Goal: Transaction & Acquisition: Purchase product/service

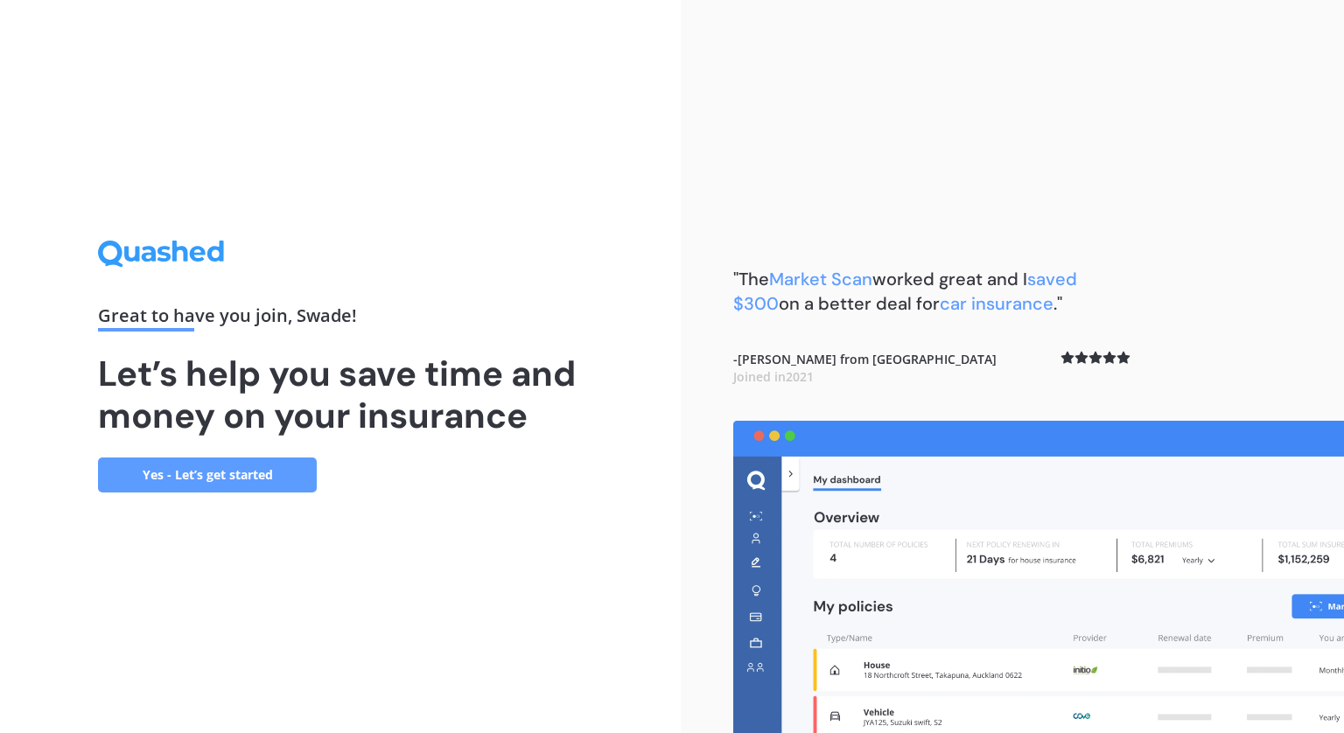
click at [199, 489] on link "Yes - Let’s get started" at bounding box center [207, 475] width 219 height 35
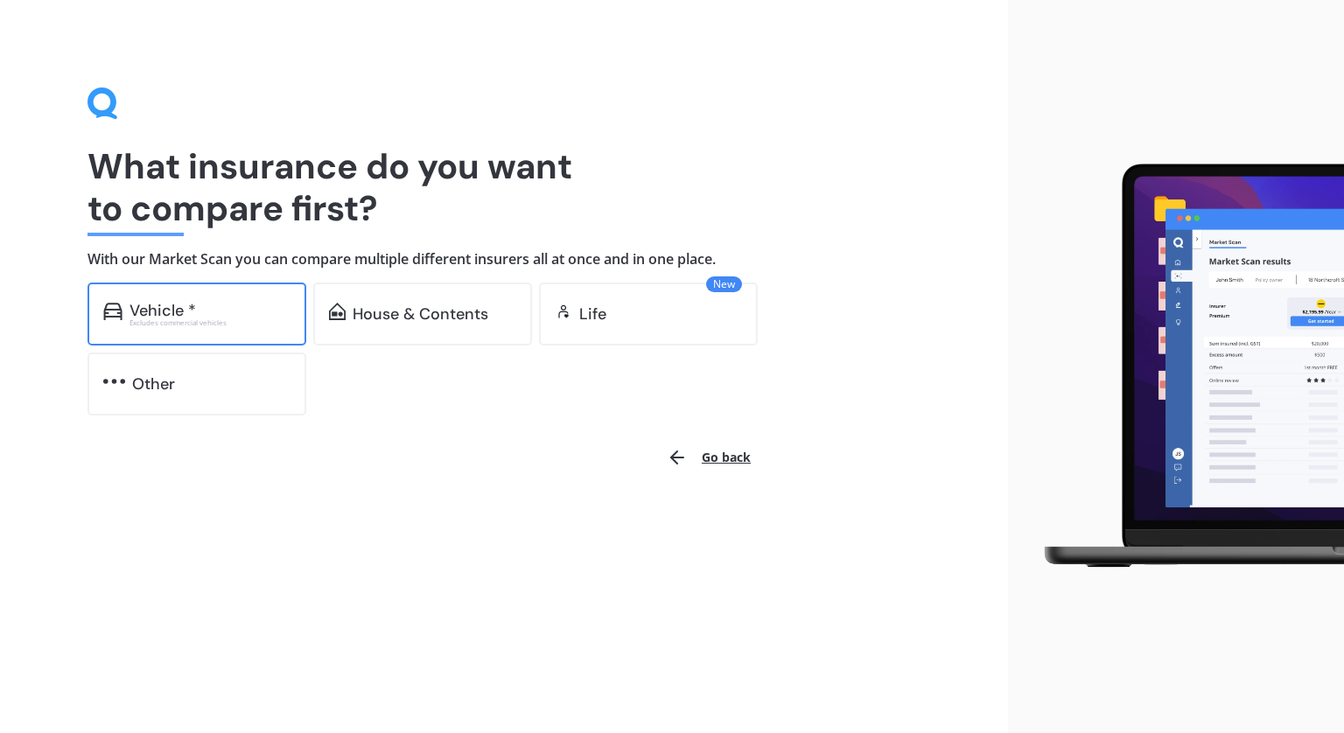
click at [206, 304] on div "Vehicle *" at bounding box center [209, 310] width 161 height 17
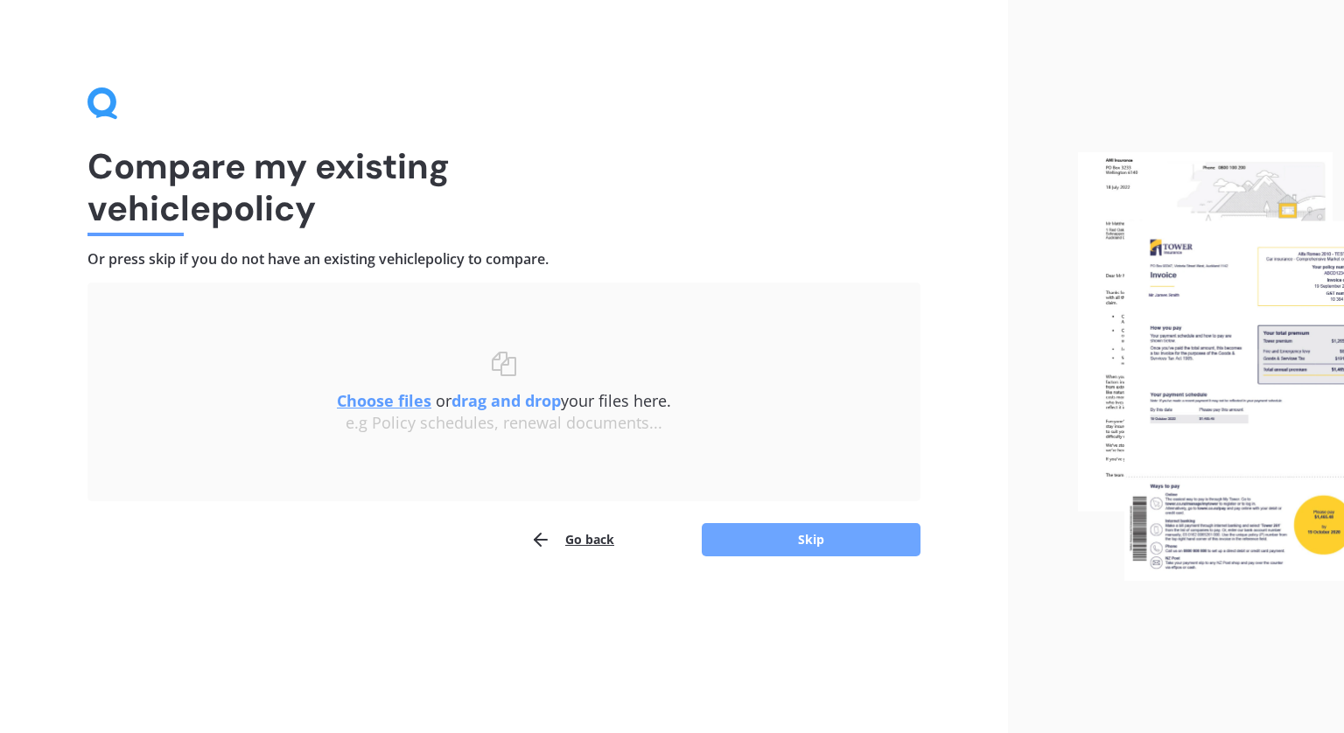
click at [759, 538] on button "Skip" at bounding box center [811, 539] width 219 height 33
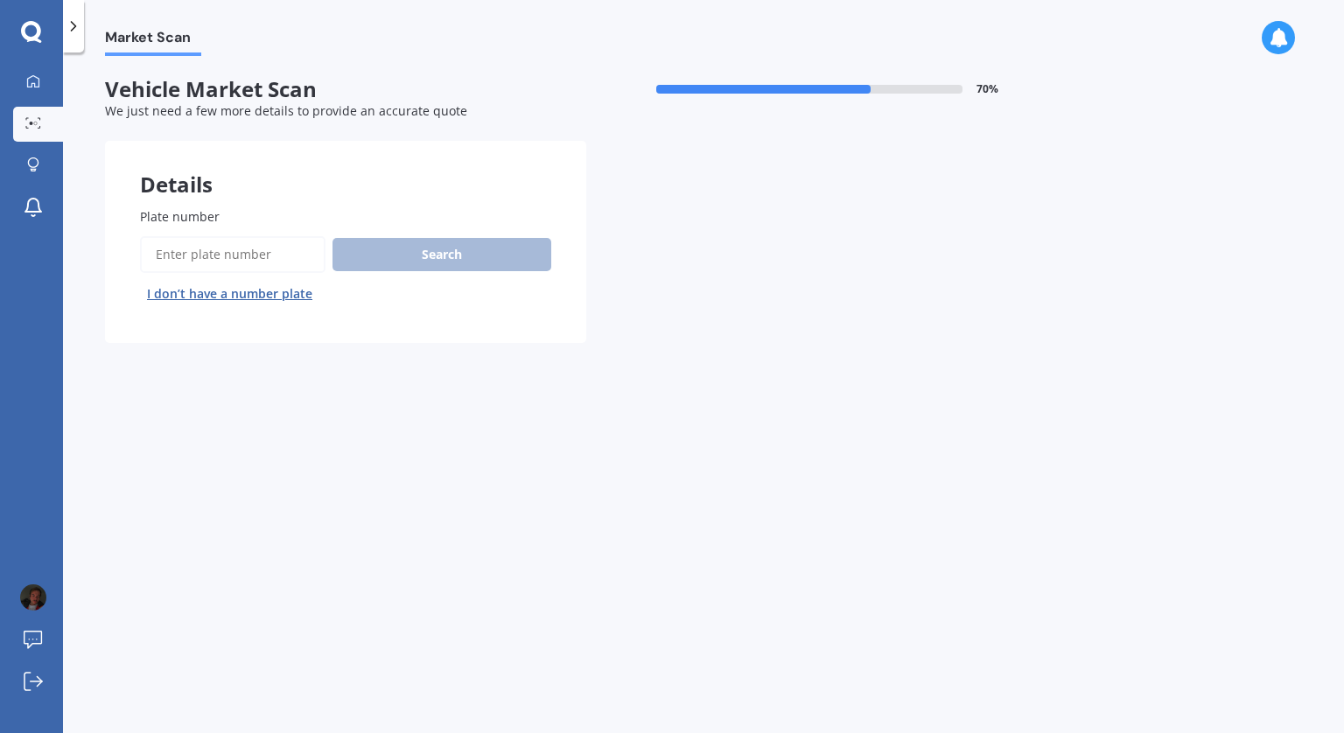
click at [262, 293] on button "I don’t have a number plate" at bounding box center [229, 294] width 179 height 28
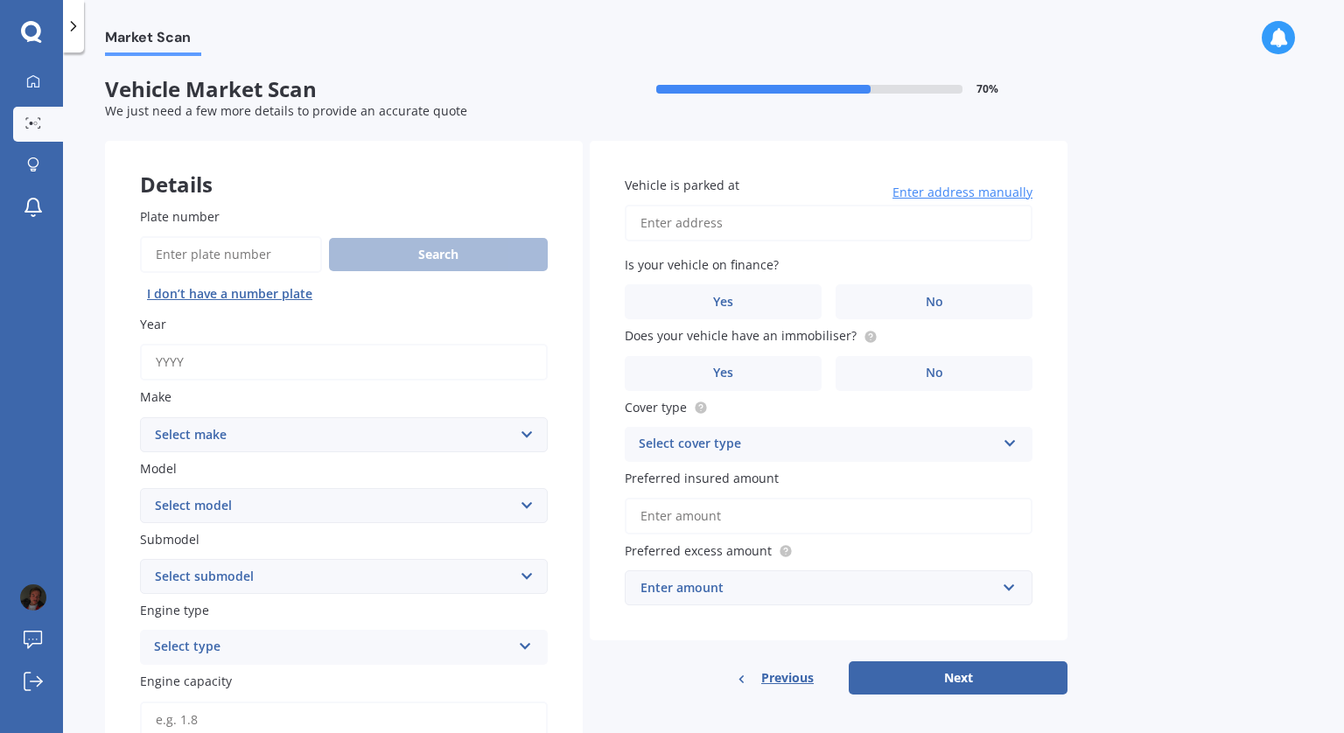
click at [290, 357] on input "Year" at bounding box center [344, 362] width 408 height 37
type input "2014"
click at [286, 445] on select "Select make" at bounding box center [344, 434] width 408 height 35
select select "SUBARU"
click at [251, 514] on select "Select model" at bounding box center [344, 505] width 408 height 35
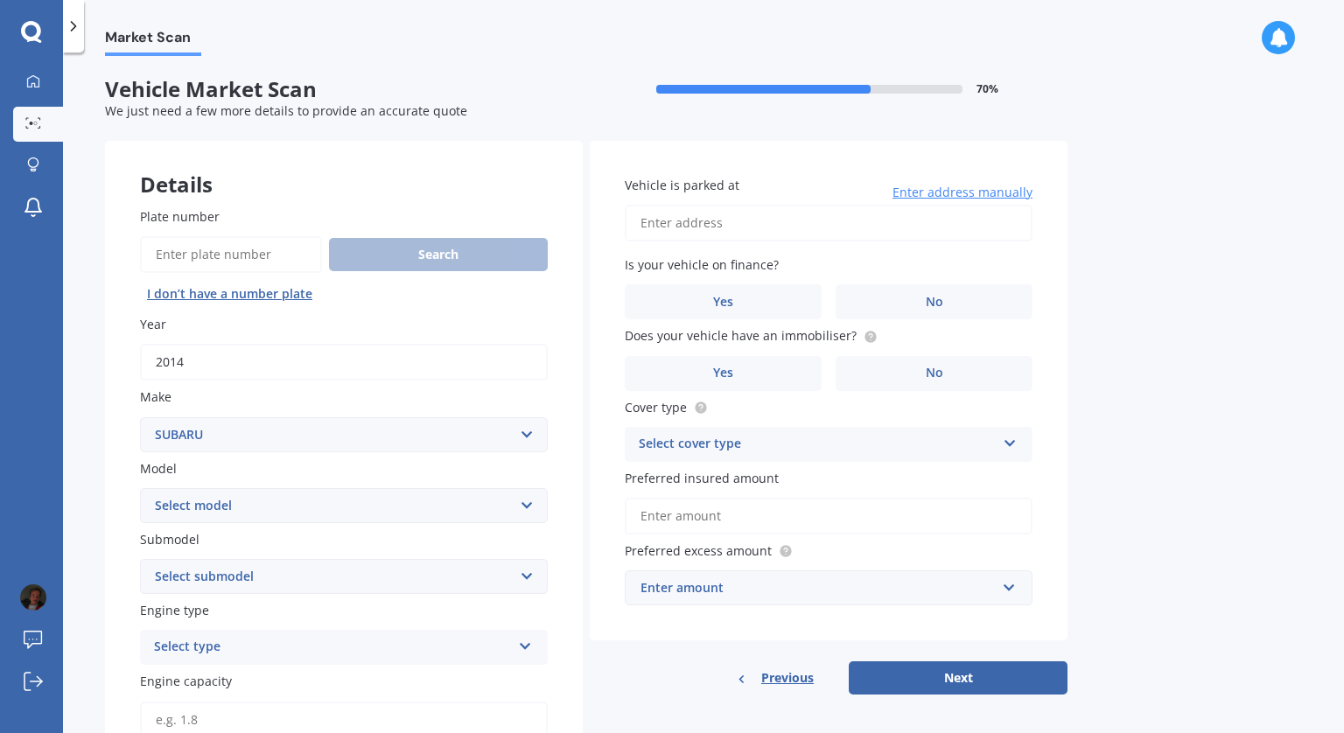
click at [263, 499] on select "Select model" at bounding box center [344, 505] width 408 height 35
select select "LEVORG"
click at [306, 585] on select "Select submodel" at bounding box center [344, 576] width 408 height 35
click at [189, 586] on select "Select submodel" at bounding box center [344, 576] width 408 height 35
click at [199, 587] on div "Select type" at bounding box center [332, 576] width 357 height 21
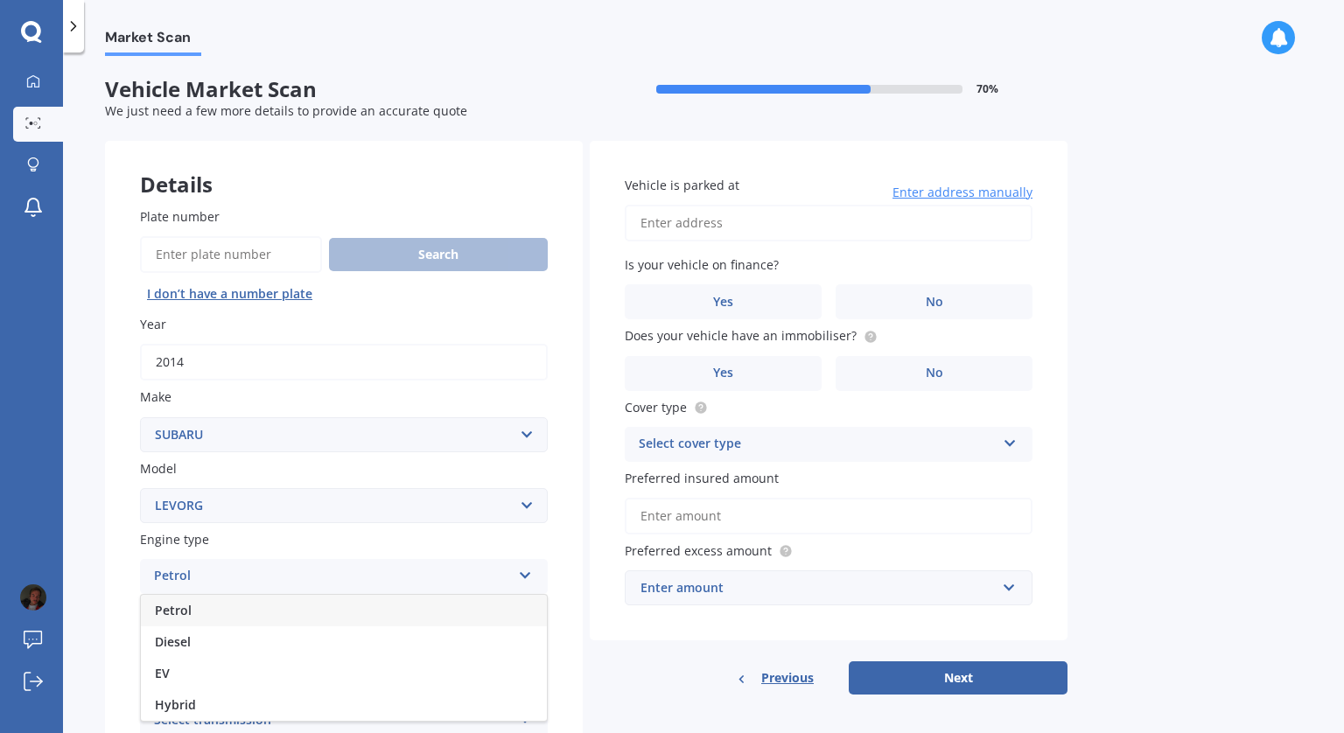
click at [196, 616] on div "Petrol" at bounding box center [344, 610] width 406 height 31
click at [207, 648] on input "Engine capacity" at bounding box center [344, 648] width 408 height 37
type input "1.6"
click at [73, 582] on div "Market Scan Vehicle Market Scan 70 % We just need a few more details to provide…" at bounding box center [703, 396] width 1281 height 681
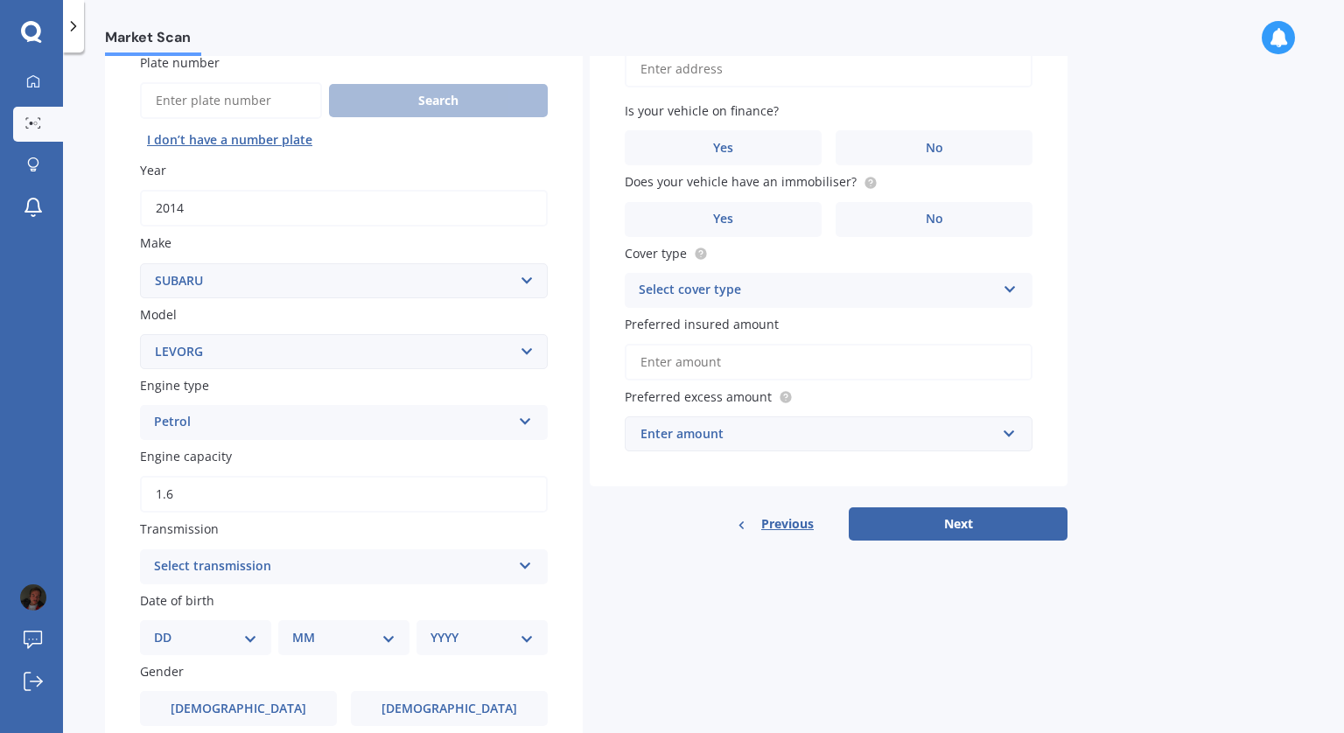
scroll to position [155, 0]
click at [200, 577] on div "Select transmission" at bounding box center [332, 566] width 357 height 21
click at [200, 602] on div "Auto" at bounding box center [344, 599] width 406 height 31
click at [223, 633] on select "DD 01 02 03 04 05 06 07 08 09 10 11 12 13 14 15 16 17 18 19 20 21 22 23 24 25 2…" at bounding box center [205, 636] width 103 height 19
select select "13"
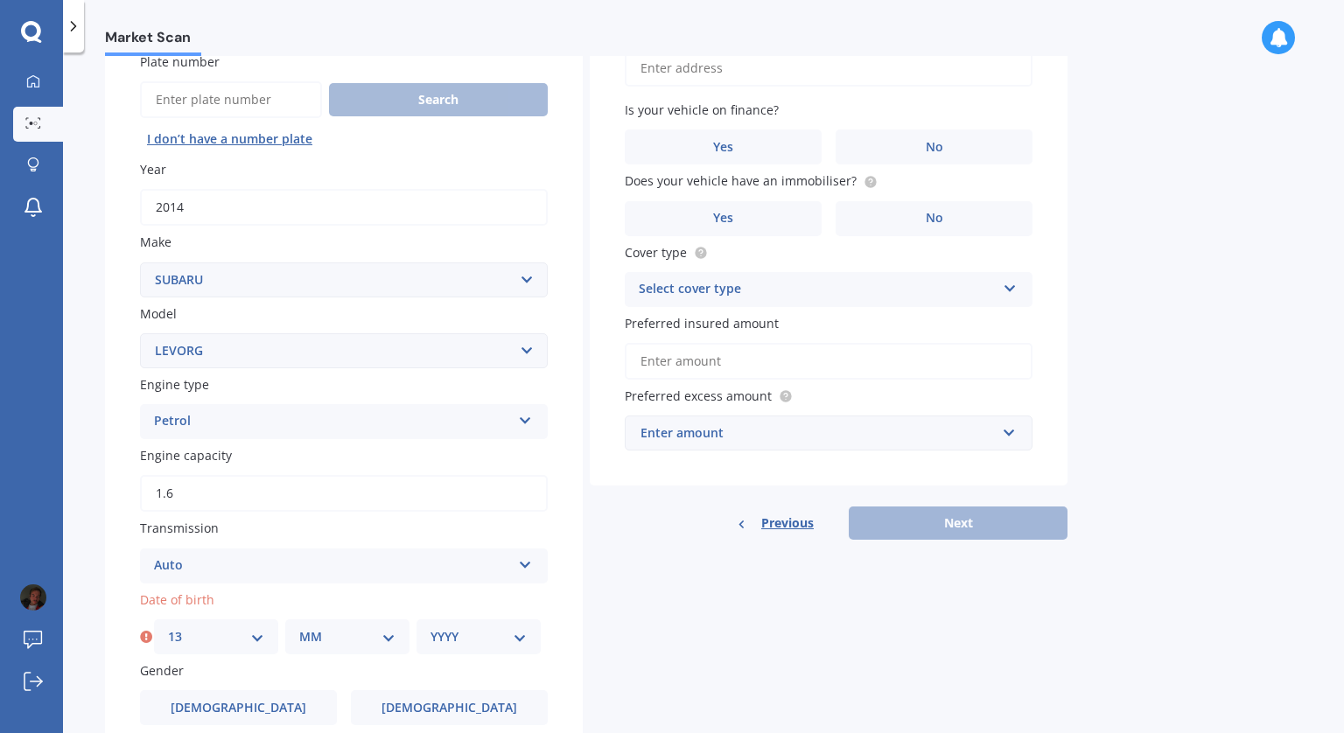
click at [367, 647] on select "MM 01 02 03 04 05 06 07 08 09 10 11 12" at bounding box center [347, 636] width 96 height 19
select select "06"
click at [445, 647] on select "YYYY 2025 2024 2023 2022 2021 2020 2019 2018 2017 2016 2015 2014 2013 2012 2011…" at bounding box center [478, 636] width 96 height 19
select select "2002"
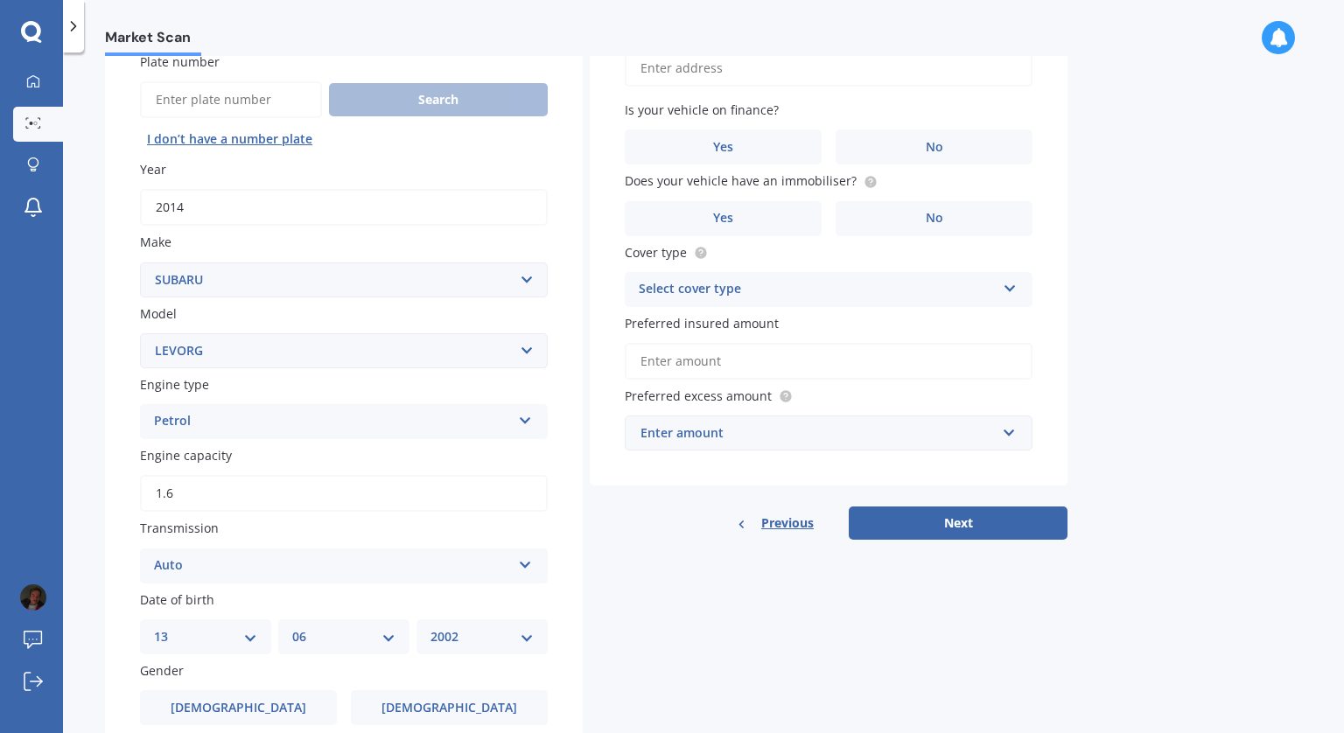
click at [435, 605] on label "Date of birth" at bounding box center [340, 600] width 401 height 18
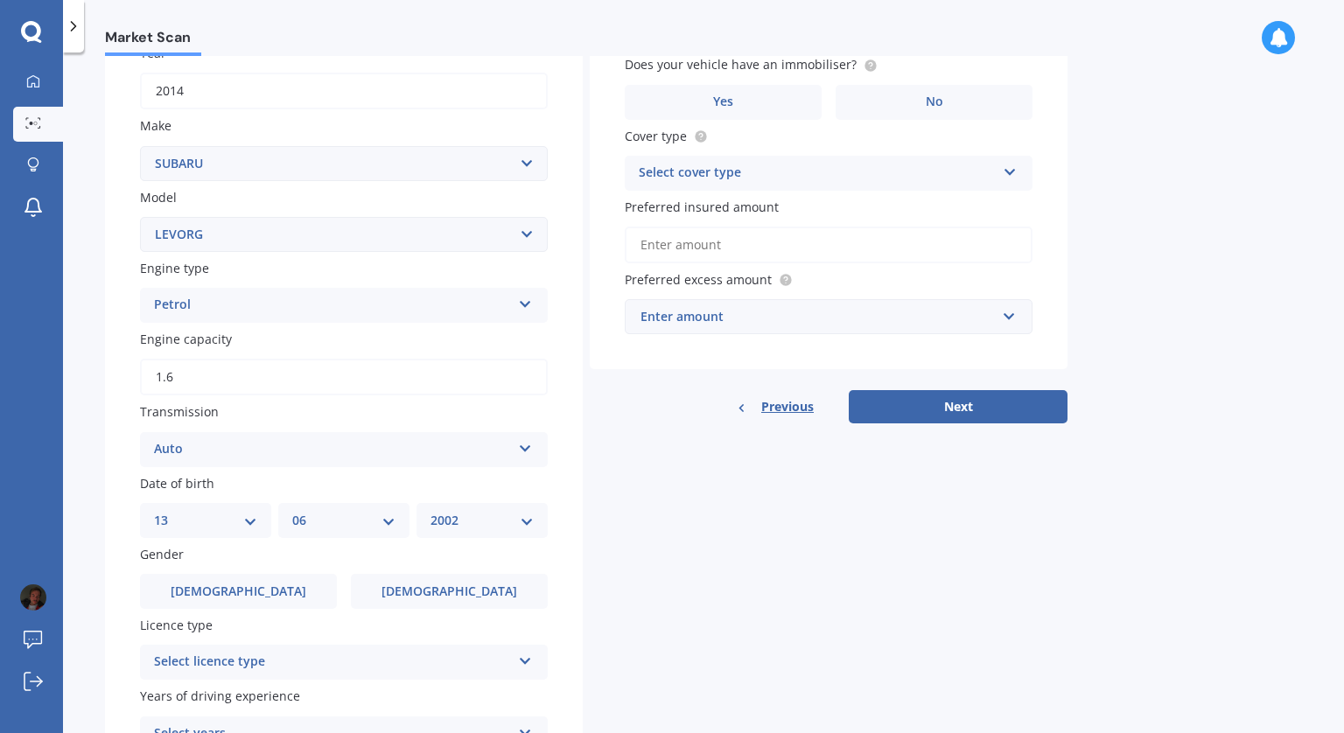
scroll to position [352, 0]
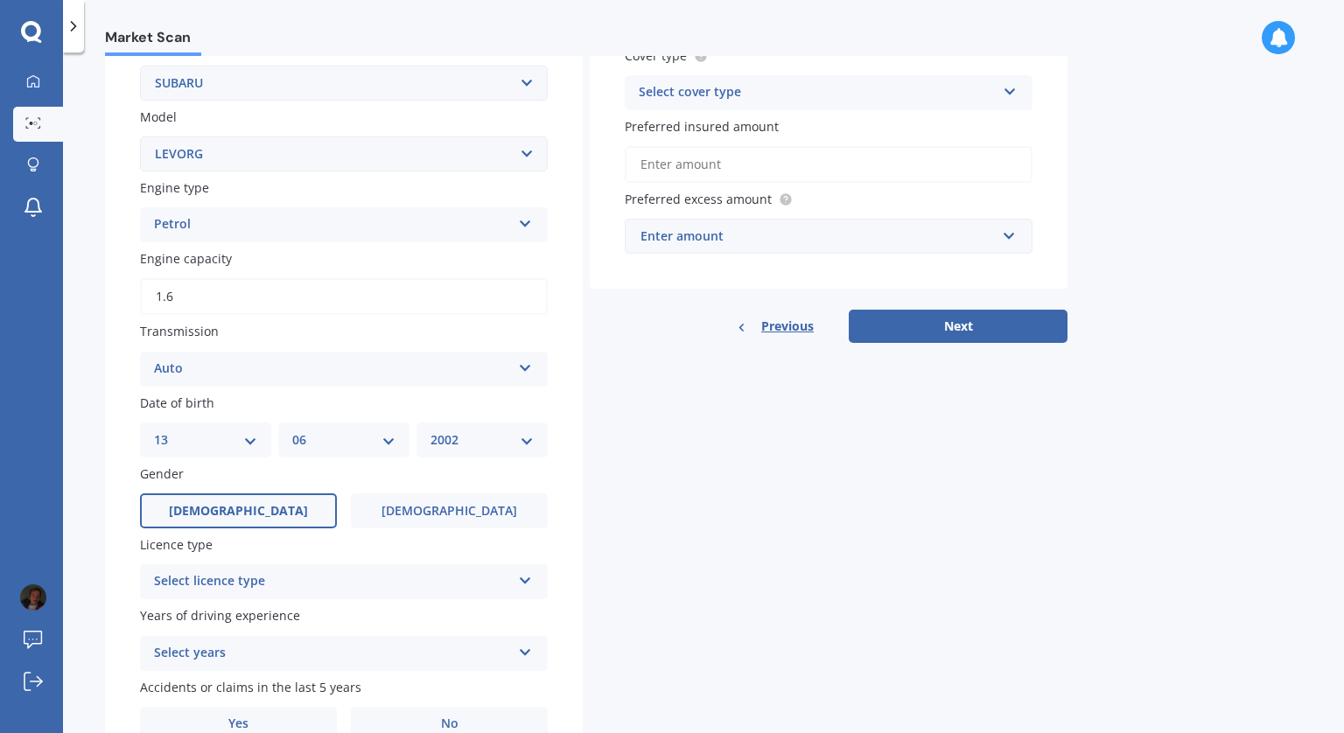
click at [289, 521] on label "[DEMOGRAPHIC_DATA]" at bounding box center [238, 510] width 197 height 35
click at [0, 0] on input "[DEMOGRAPHIC_DATA]" at bounding box center [0, 0] width 0 height 0
click at [343, 571] on div "Select licence type NZ Full NZ Restricted NZ Learners [GEOGRAPHIC_DATA] [GEOGRA…" at bounding box center [344, 581] width 408 height 35
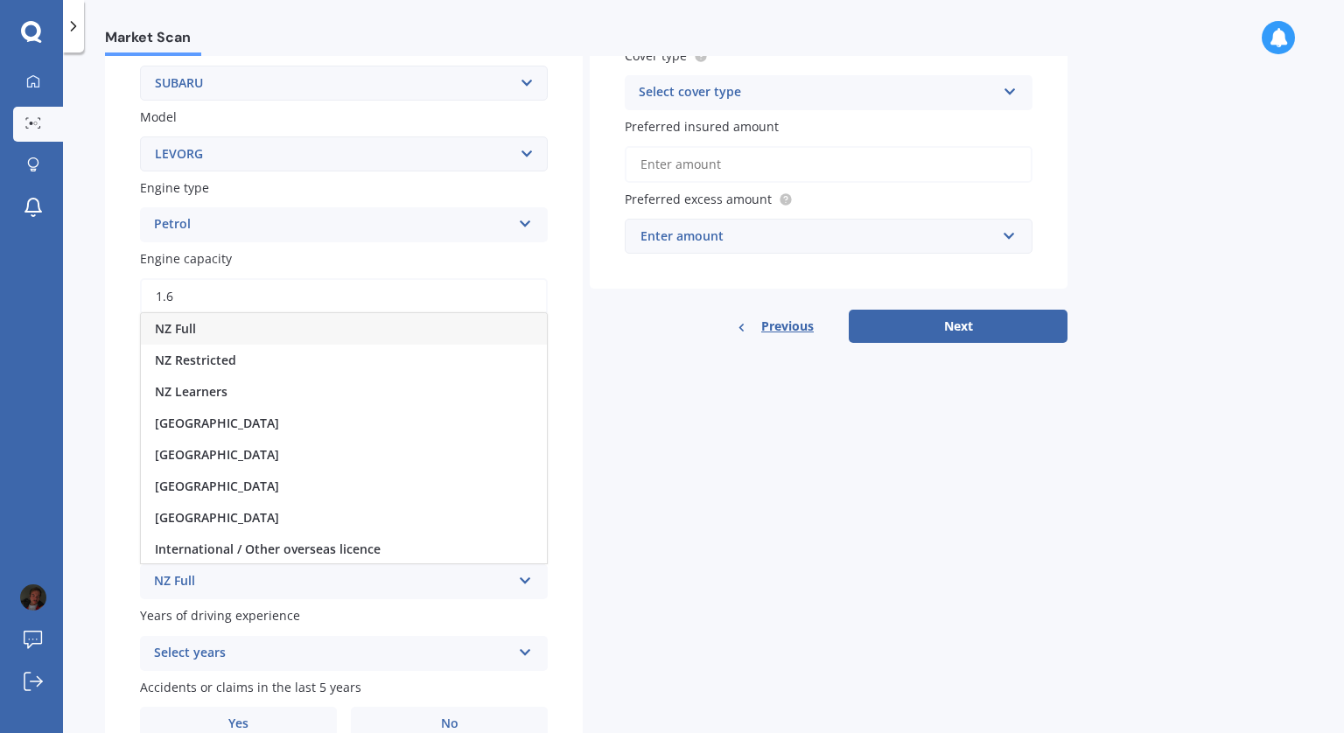
click at [234, 328] on div "NZ Full" at bounding box center [344, 328] width 406 height 31
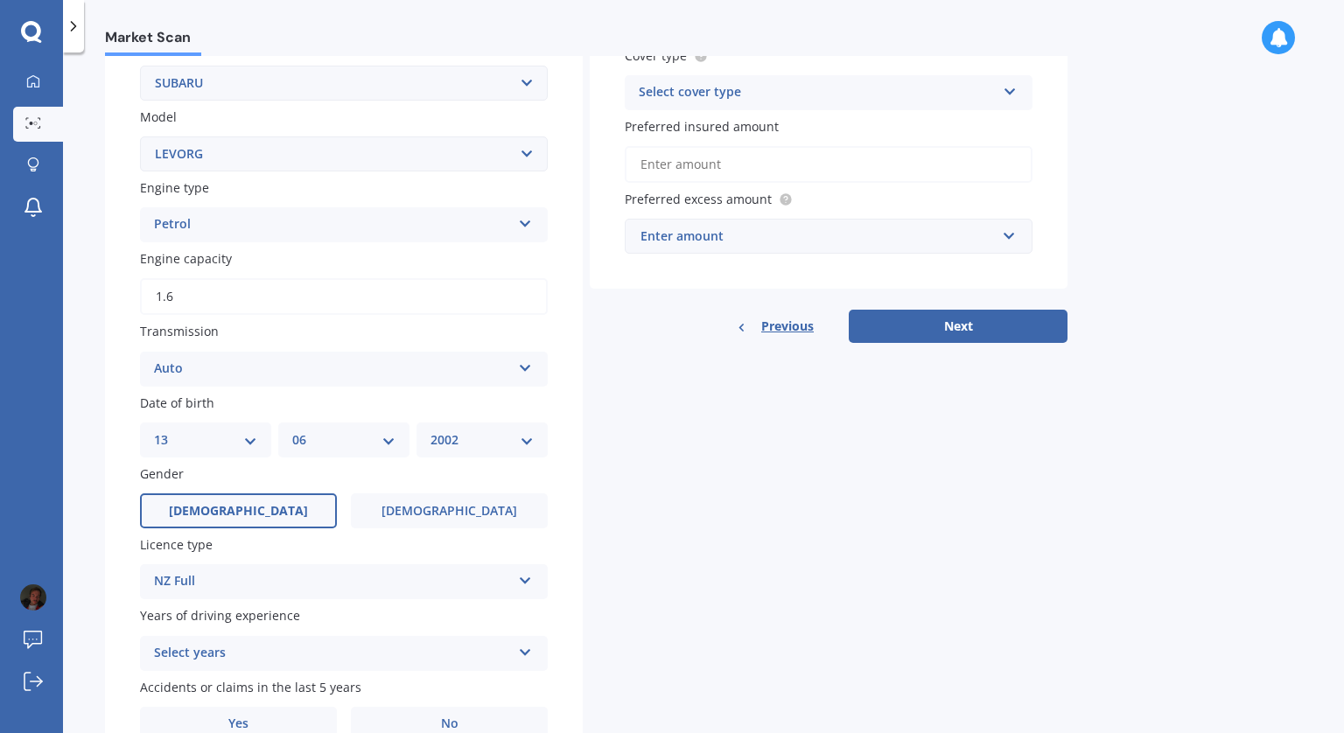
click at [220, 651] on div "Select years" at bounding box center [332, 653] width 357 height 21
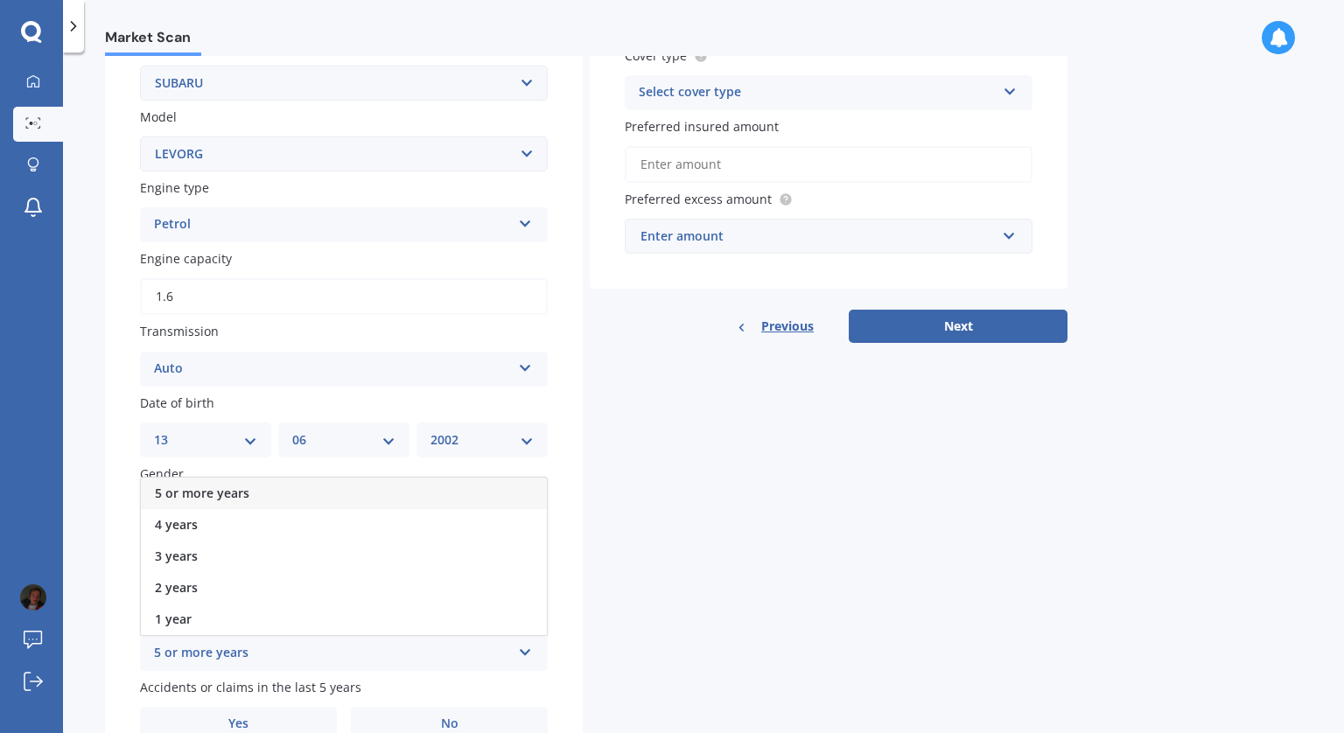
click at [227, 501] on span "5 or more years" at bounding box center [202, 493] width 94 height 17
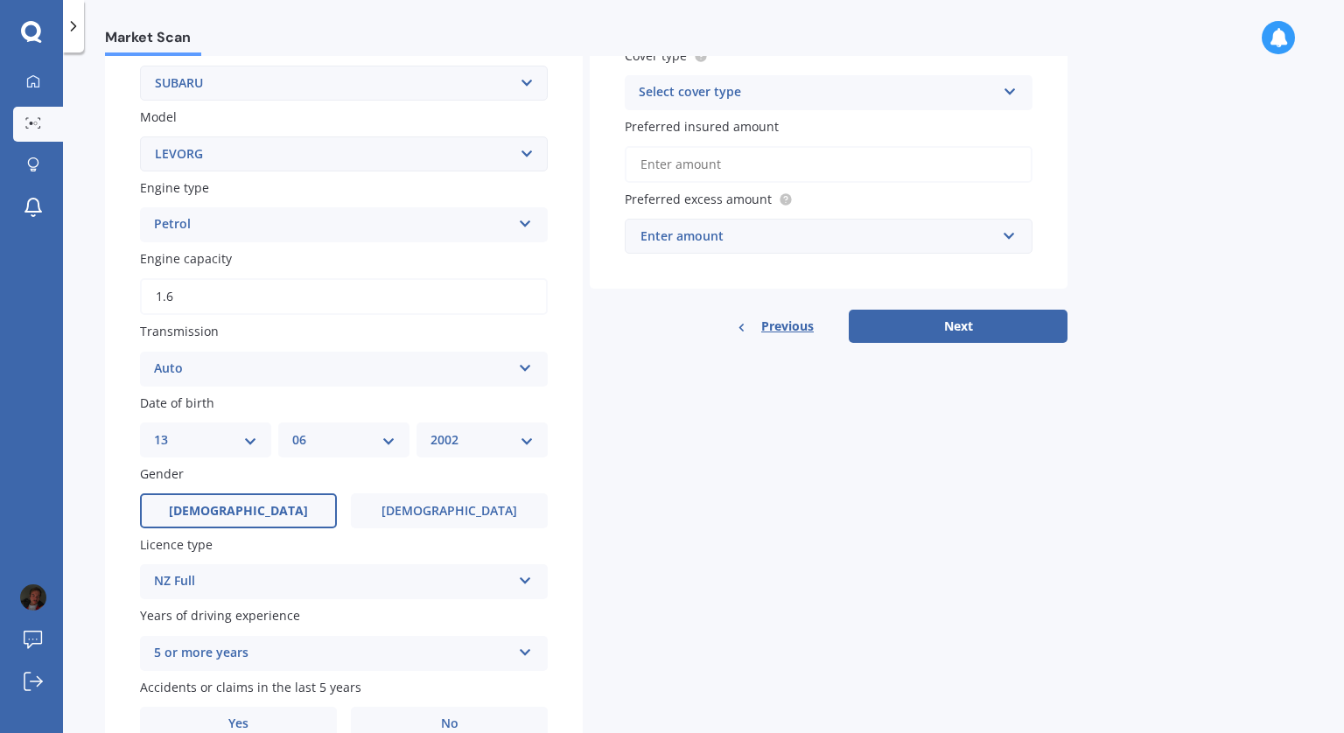
click at [107, 580] on div "Plate number Search I don’t have a number plate Year [DATE] Make Select make AL…" at bounding box center [344, 299] width 478 height 956
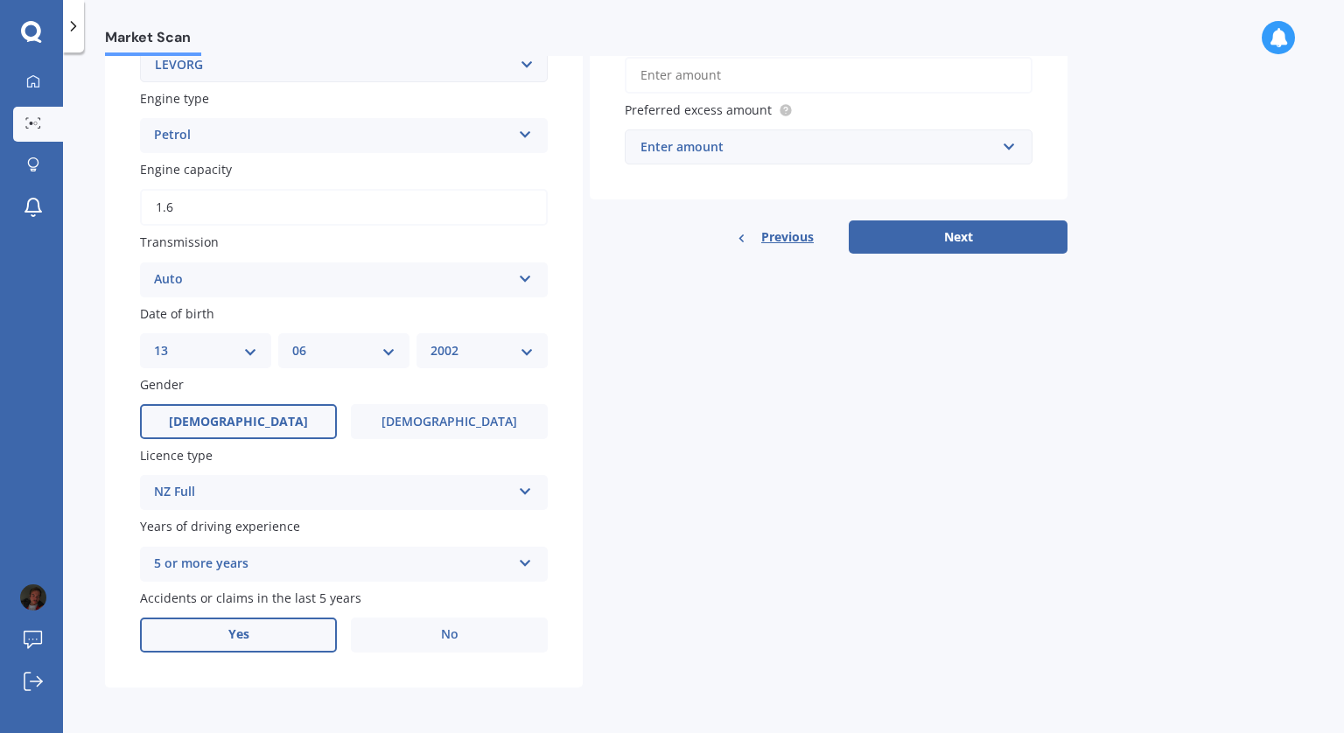
click at [280, 631] on label "Yes" at bounding box center [238, 635] width 197 height 35
click at [0, 0] on input "Yes" at bounding box center [0, 0] width 0 height 0
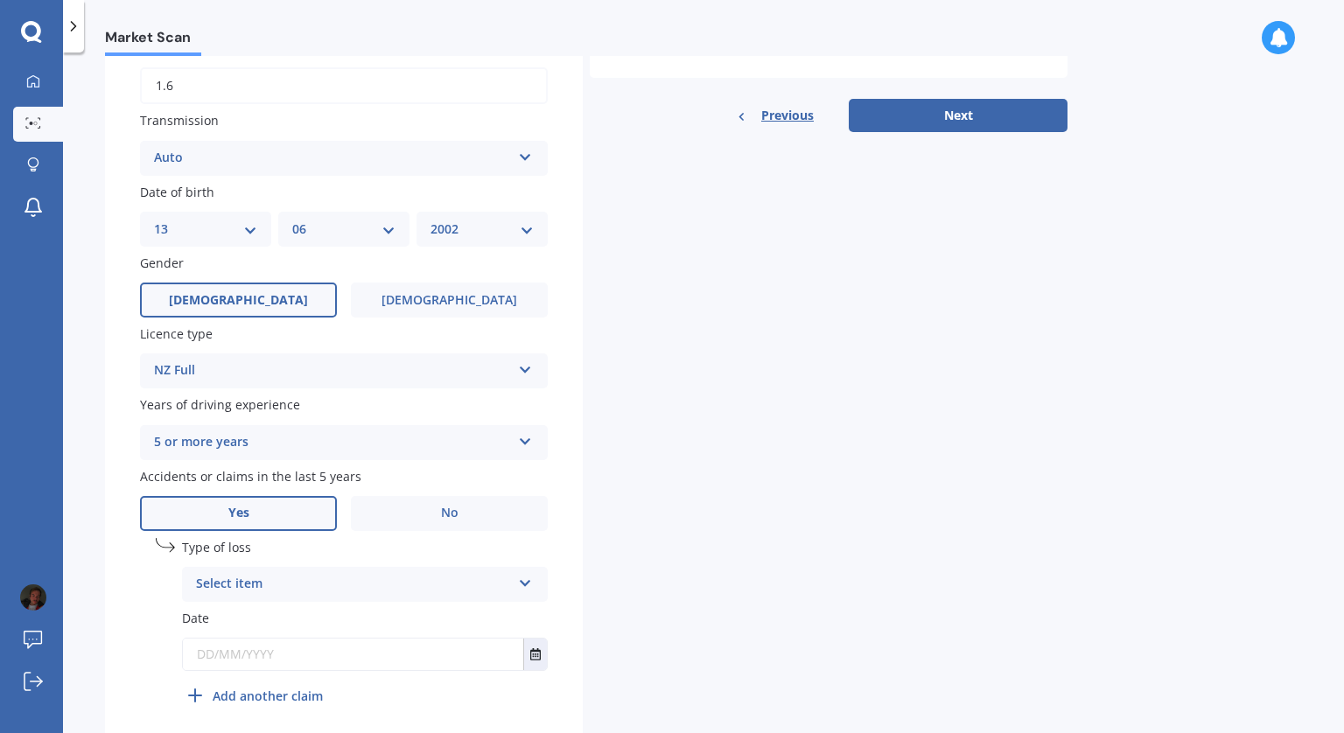
scroll to position [563, 0]
click at [279, 579] on div "Select item" at bounding box center [353, 583] width 315 height 21
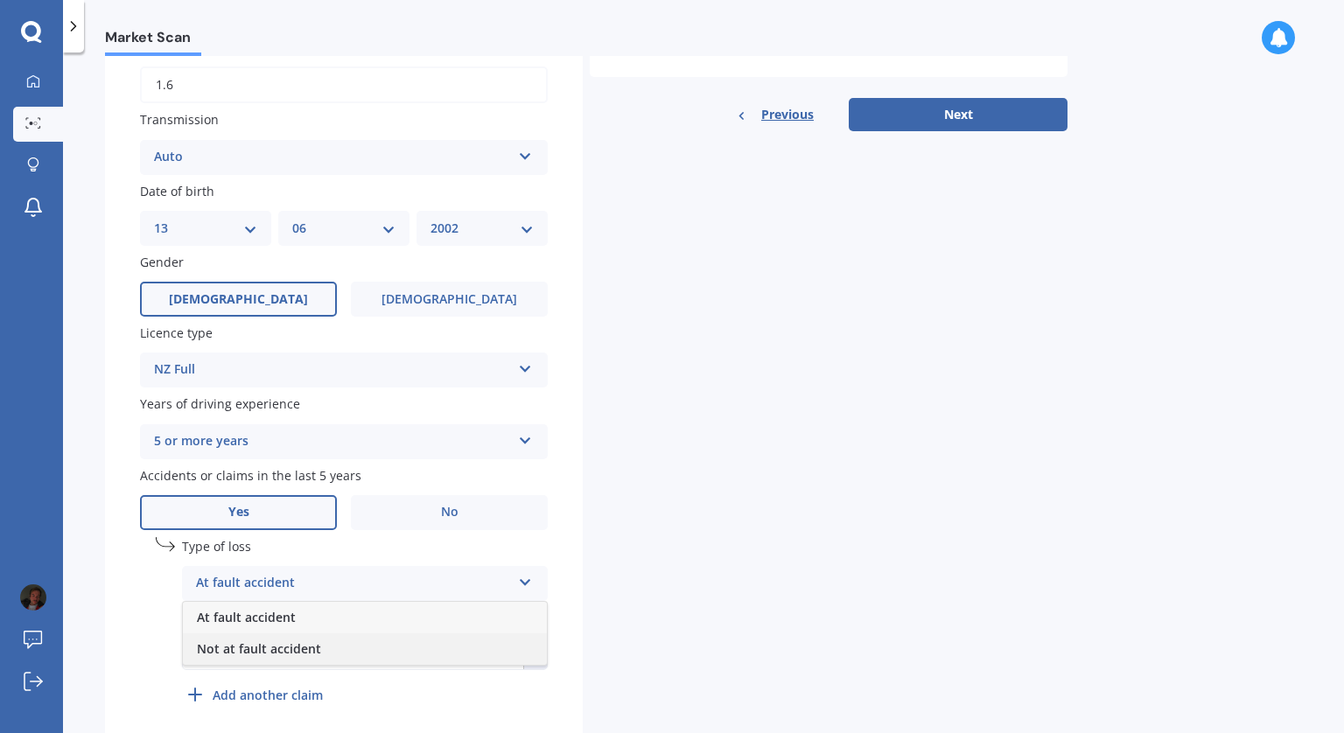
click at [292, 647] on span "Not at fault accident" at bounding box center [259, 648] width 124 height 17
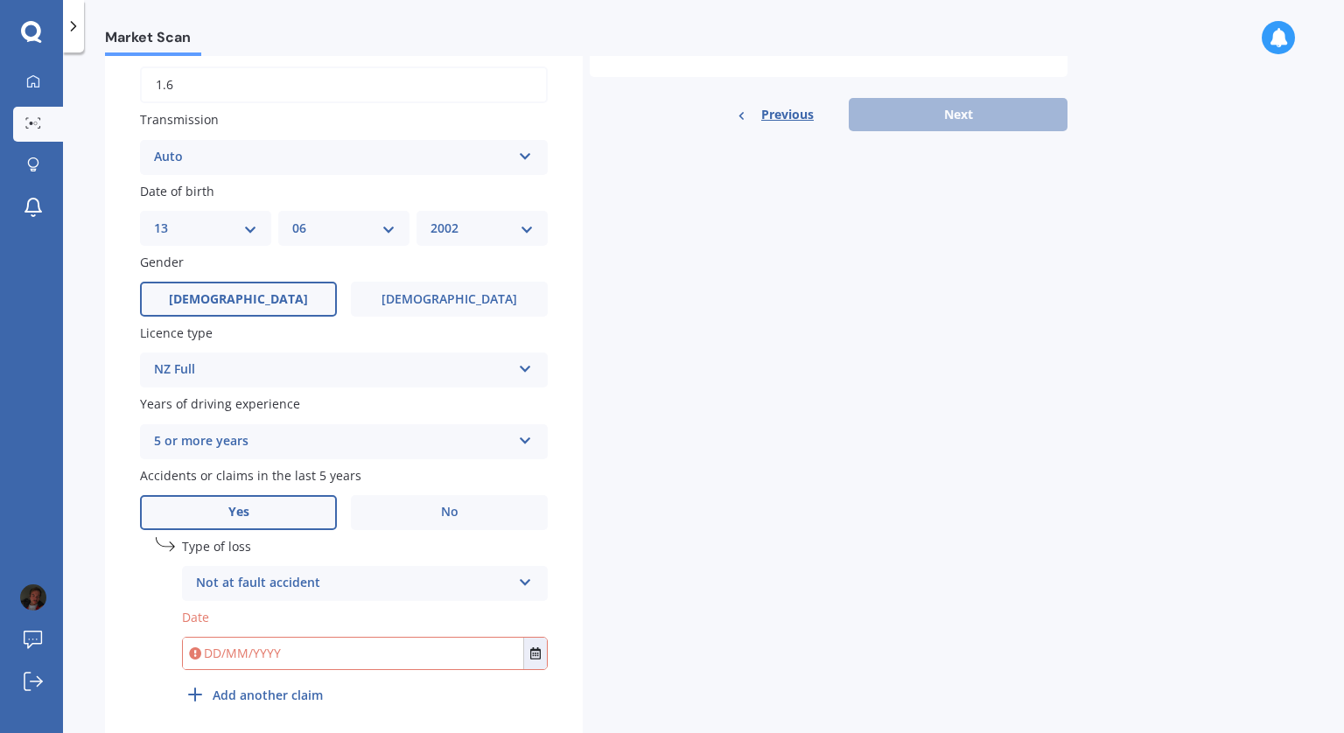
click at [292, 653] on input "text" at bounding box center [353, 653] width 340 height 31
type input "[DATE]"
click at [646, 659] on div "Details Plate number Search I don’t have a number plate Year [DATE] Make Select…" at bounding box center [586, 166] width 962 height 1178
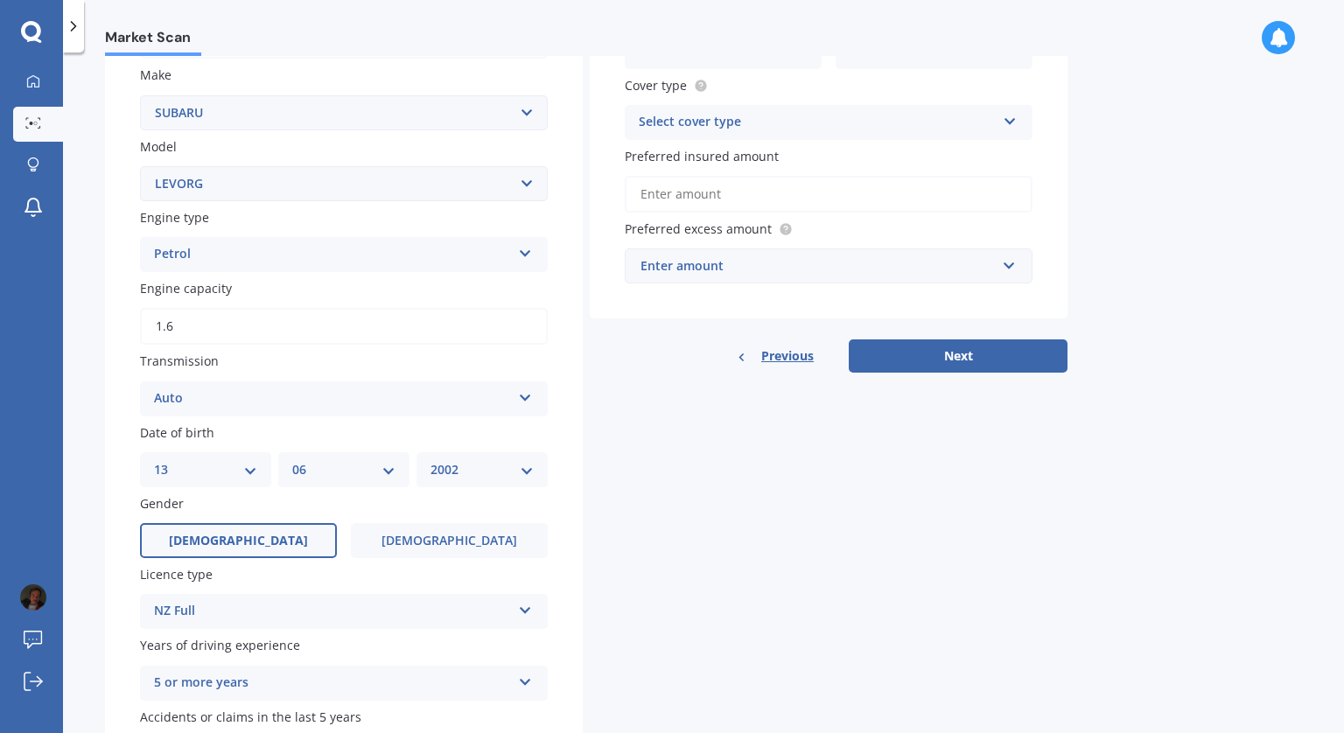
scroll to position [0, 0]
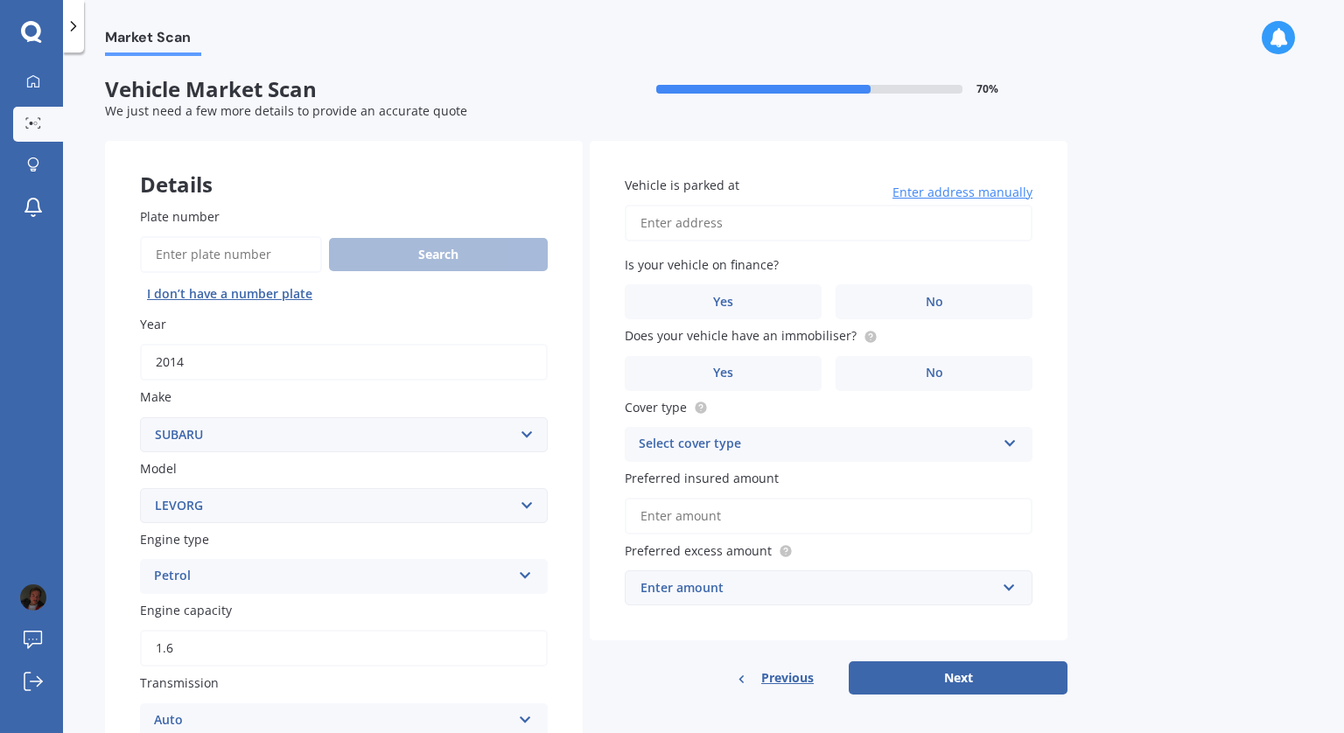
click at [857, 216] on input "Vehicle is parked at" at bounding box center [829, 223] width 408 height 37
type input "[GEOGRAPHIC_DATA][PERSON_NAME], [GEOGRAPHIC_DATA] 2019"
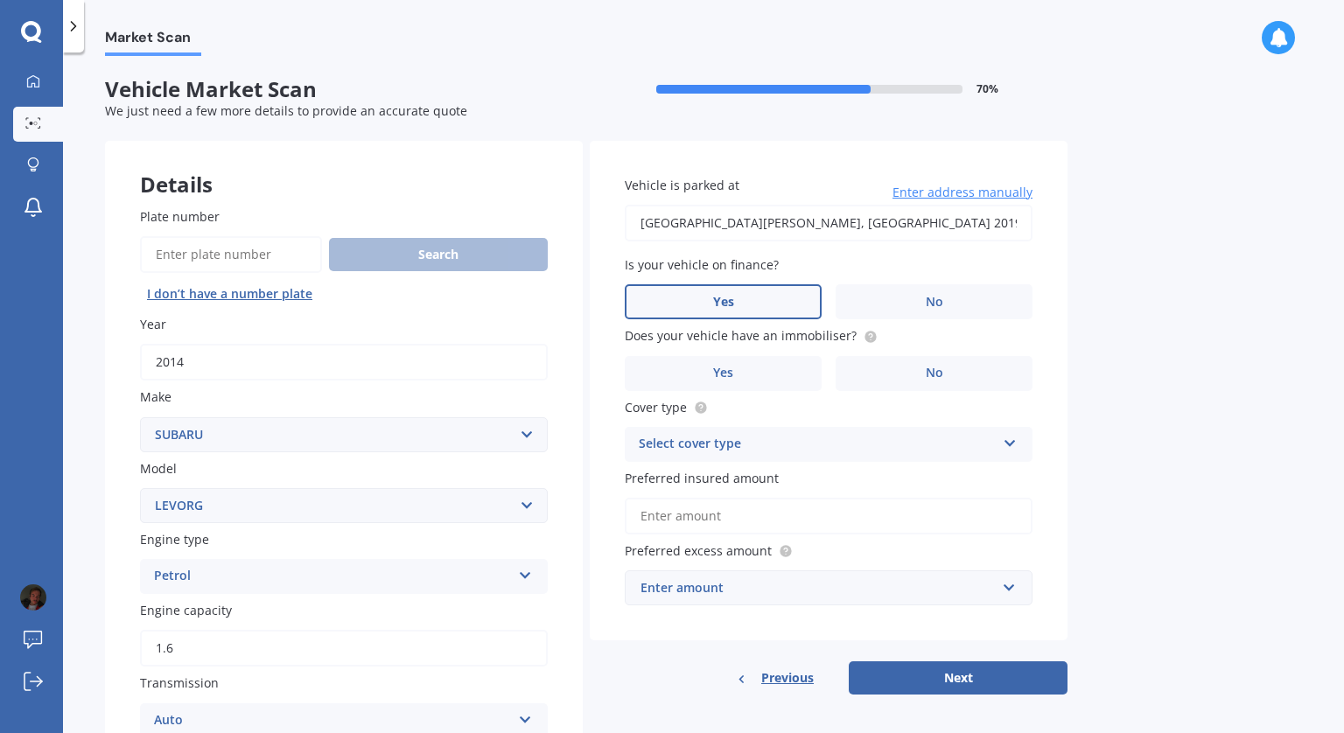
click at [775, 297] on label "Yes" at bounding box center [723, 301] width 197 height 35
click at [0, 0] on input "Yes" at bounding box center [0, 0] width 0 height 0
click at [781, 374] on label "Yes" at bounding box center [723, 373] width 197 height 35
click at [0, 0] on input "Yes" at bounding box center [0, 0] width 0 height 0
click at [772, 446] on div "Select cover type" at bounding box center [817, 444] width 357 height 21
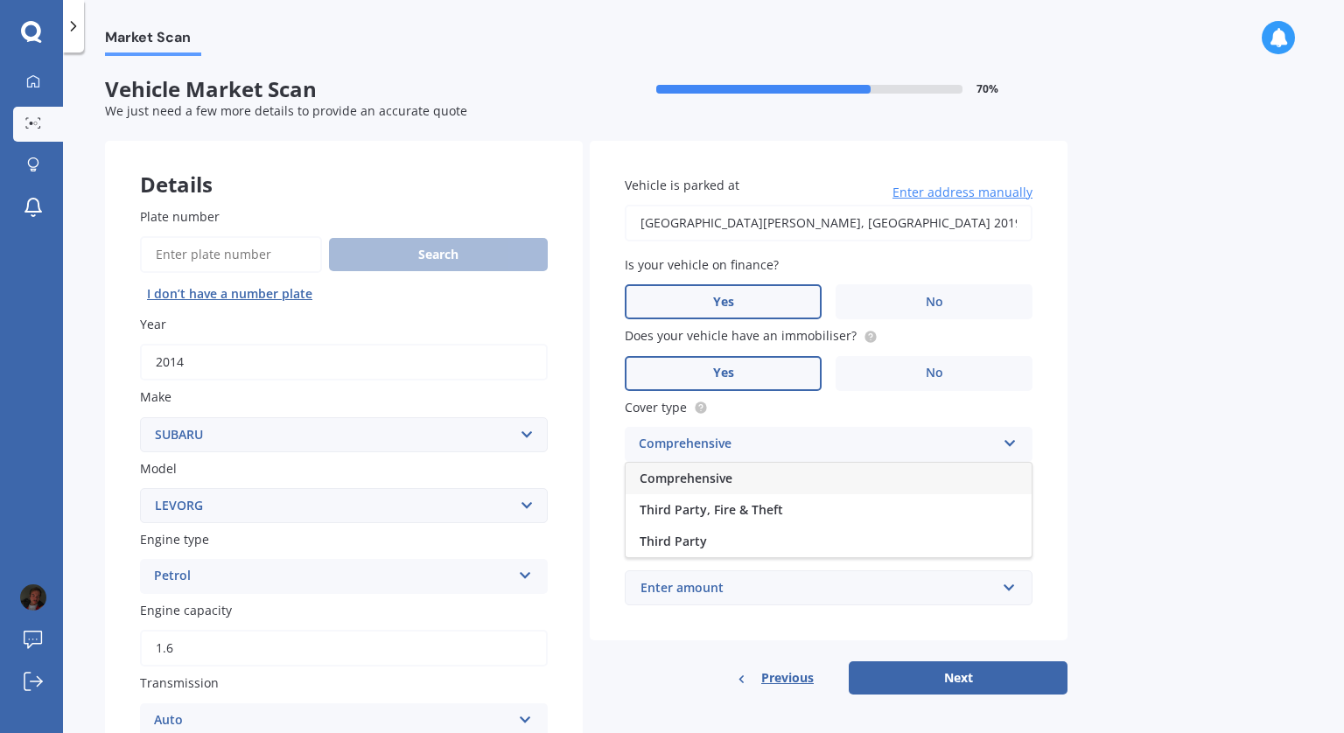
click at [762, 485] on div "Comprehensive" at bounding box center [829, 478] width 406 height 31
click at [757, 516] on input "Preferred insured amount" at bounding box center [829, 516] width 408 height 37
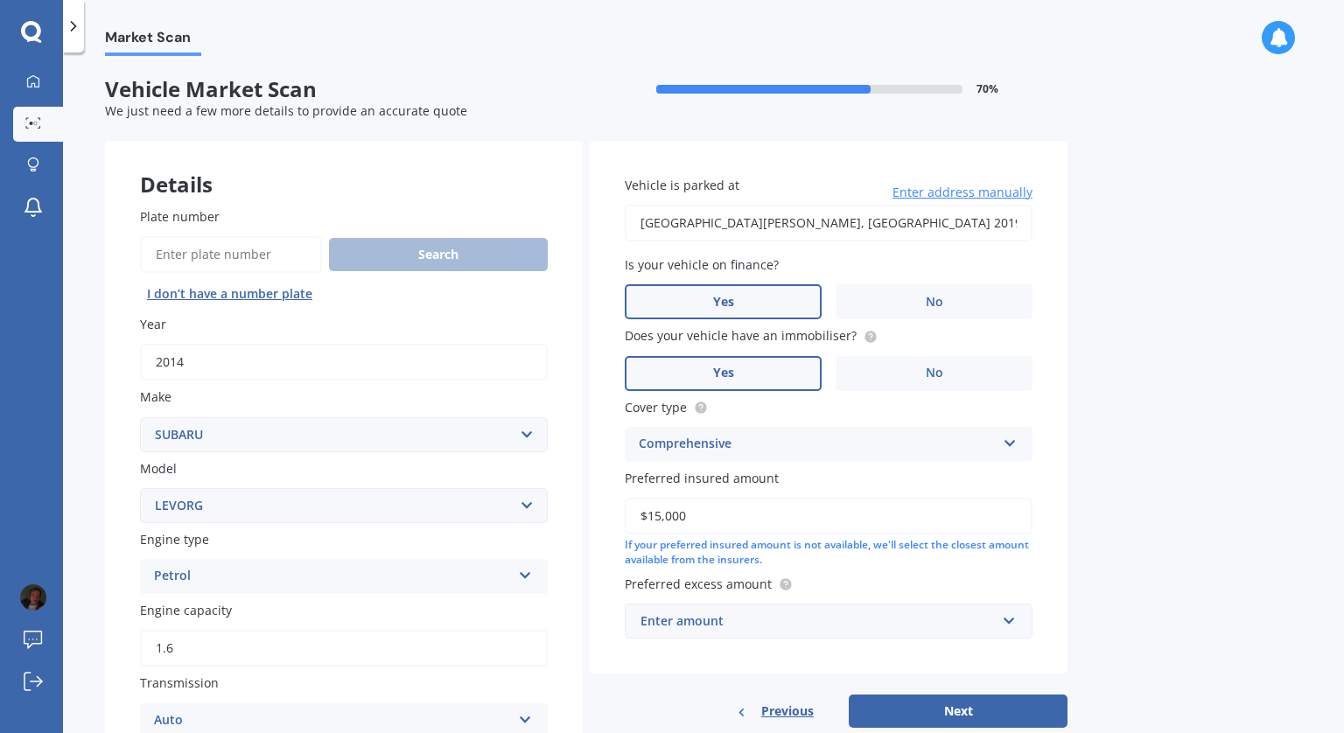
type input "$15,000"
click at [871, 624] on div "Enter amount" at bounding box center [817, 621] width 355 height 19
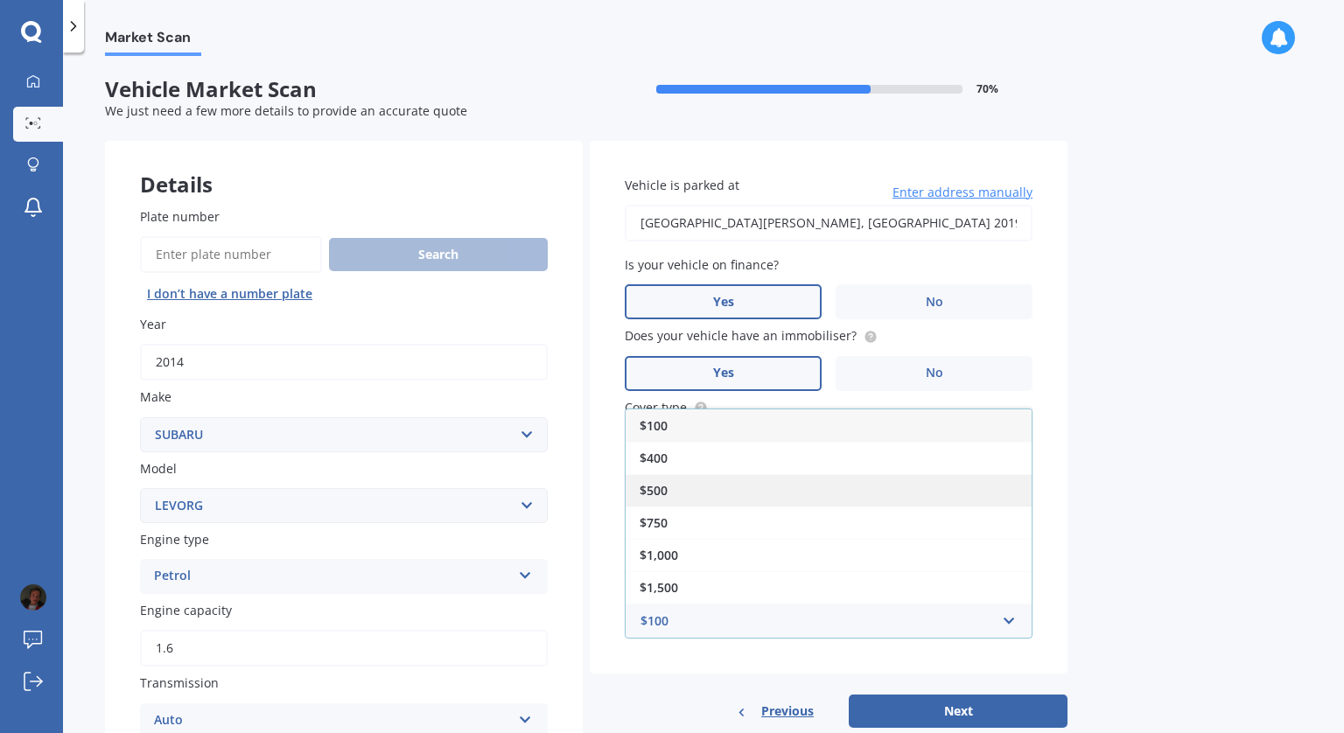
click at [780, 490] on div "$500" at bounding box center [829, 490] width 406 height 32
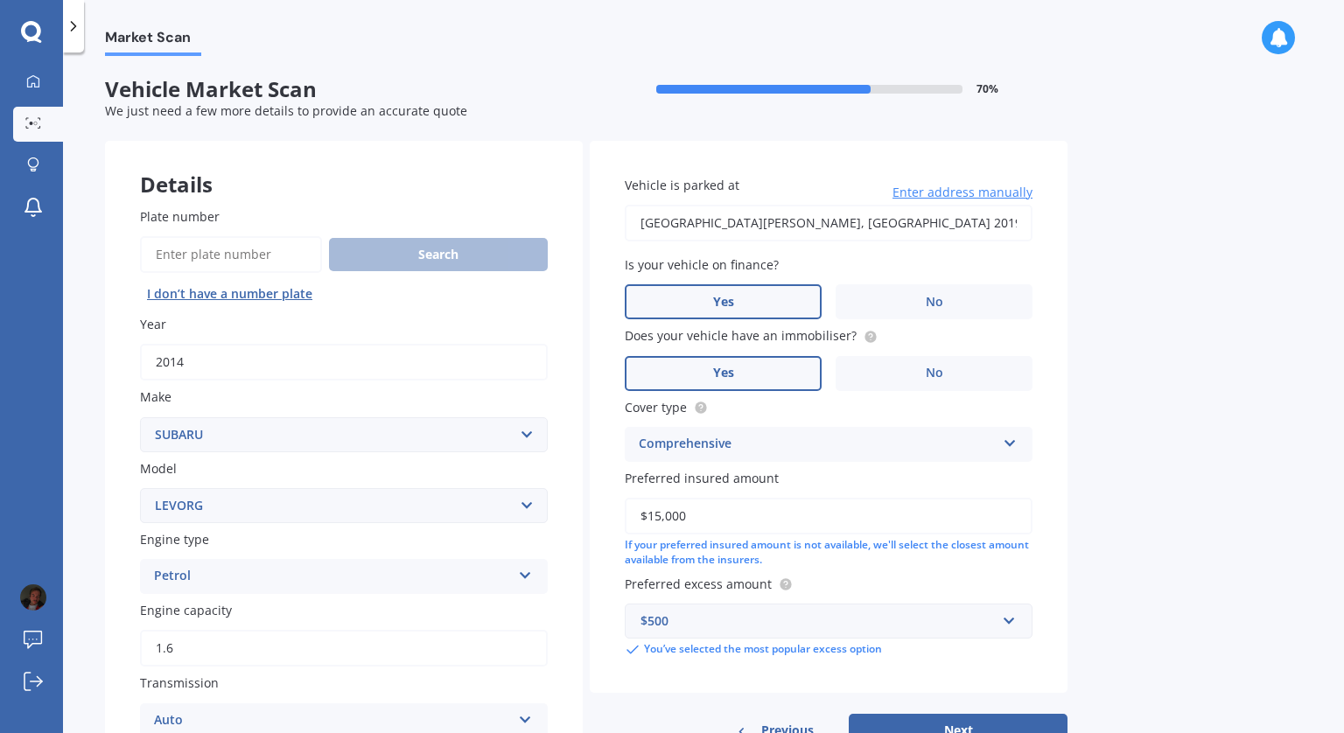
scroll to position [150, 0]
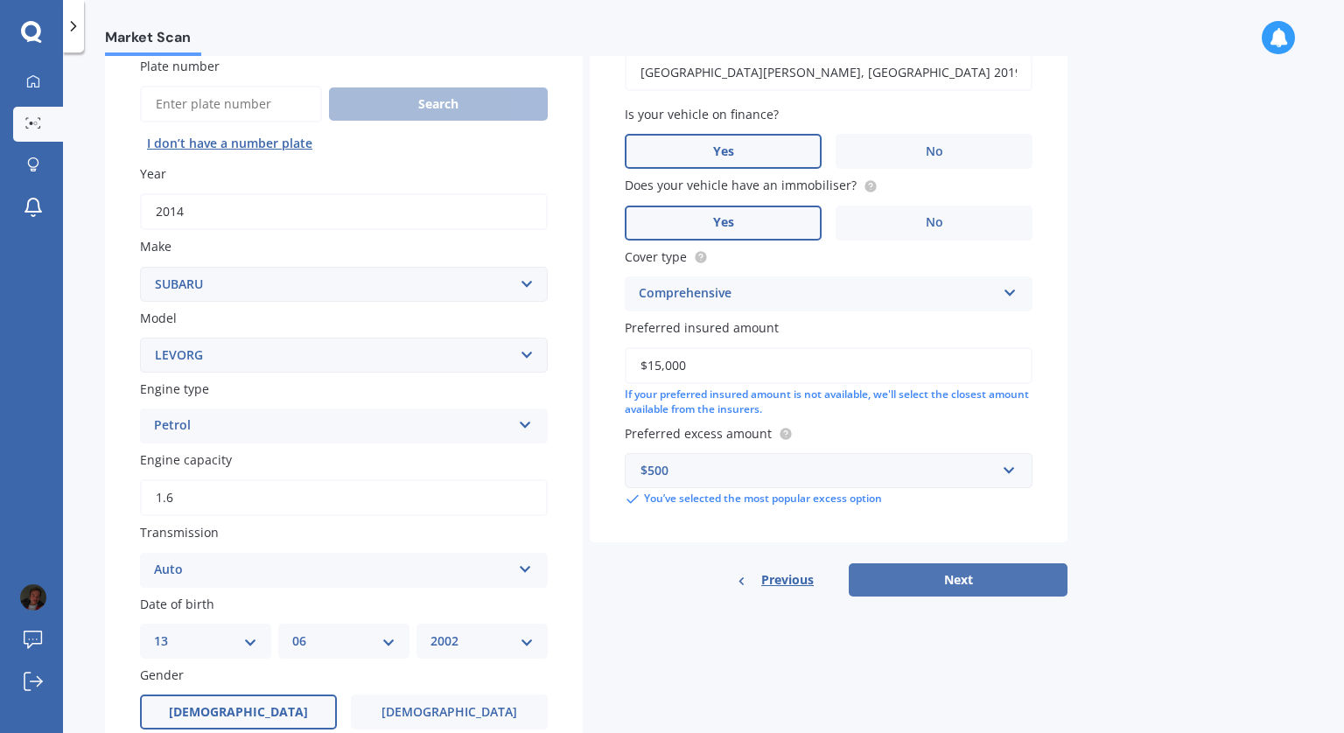
click at [941, 594] on button "Next" at bounding box center [958, 579] width 219 height 33
select select "13"
select select "06"
select select "2002"
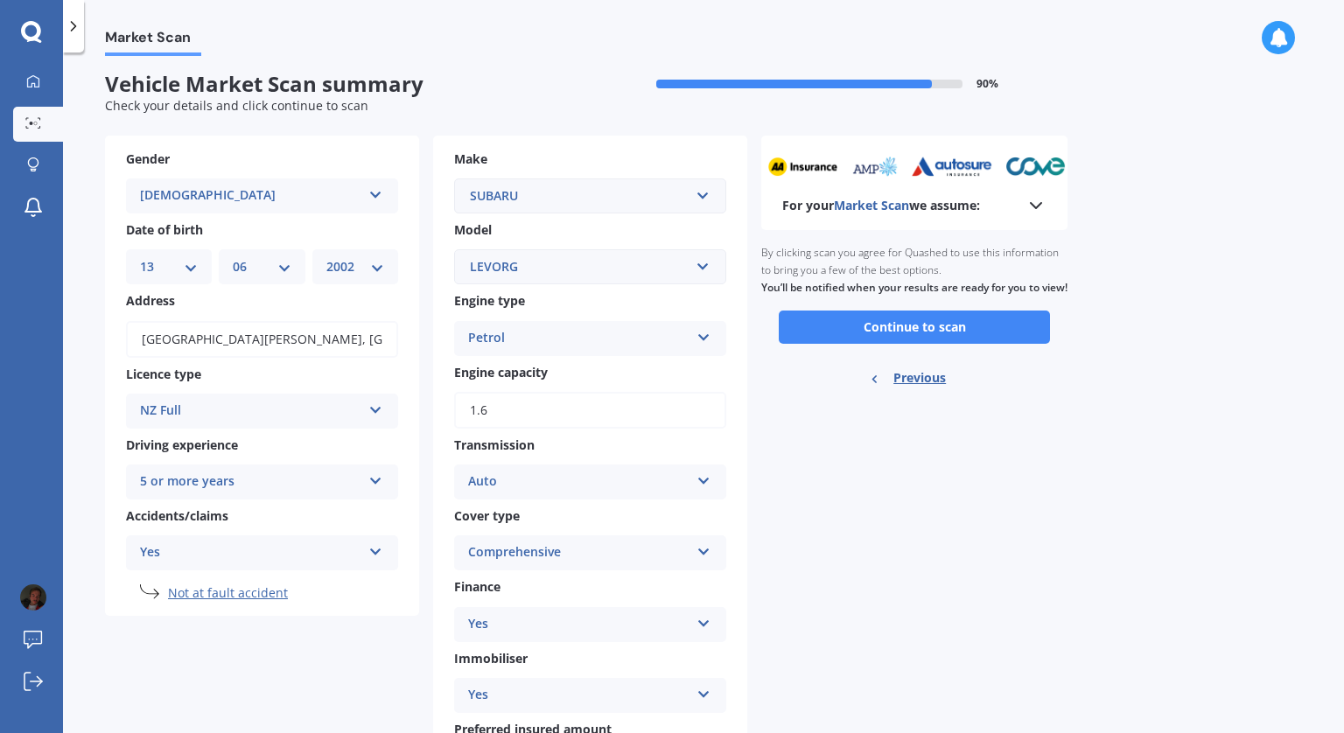
scroll to position [0, 0]
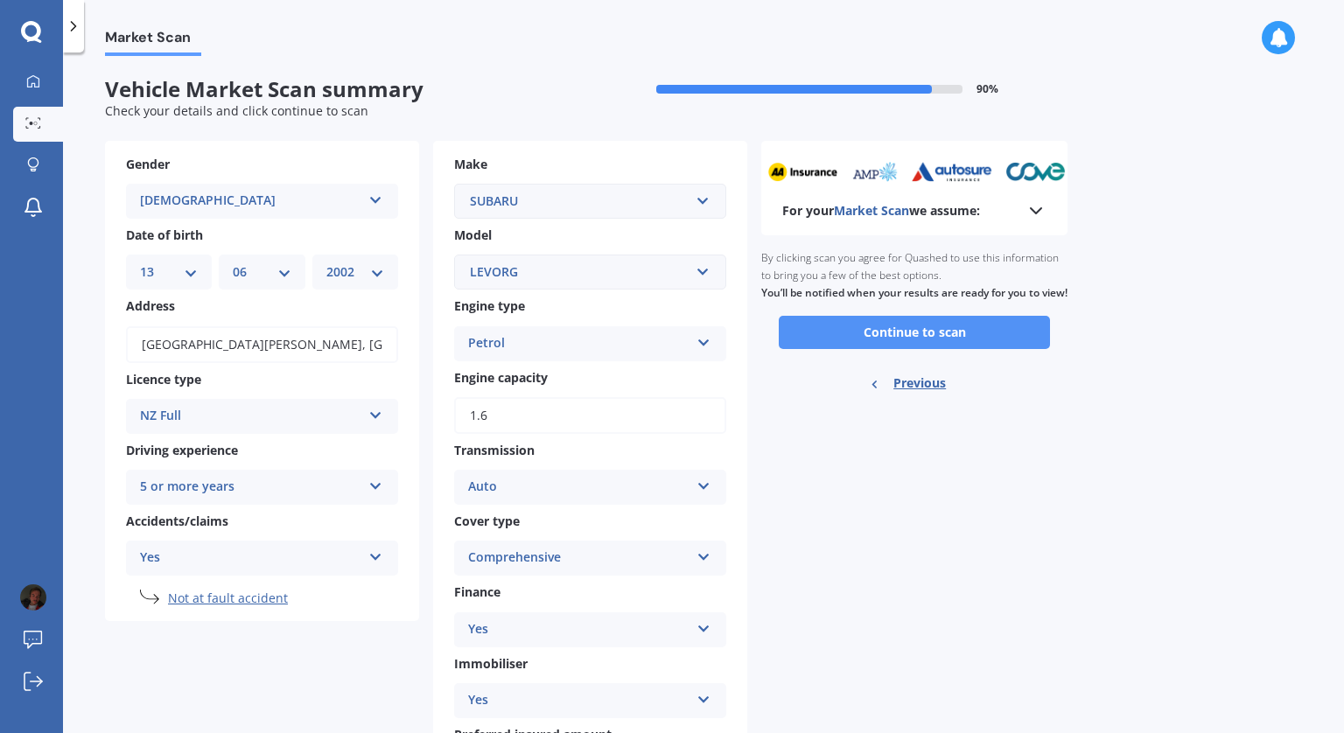
click at [966, 349] on button "Continue to scan" at bounding box center [914, 332] width 271 height 33
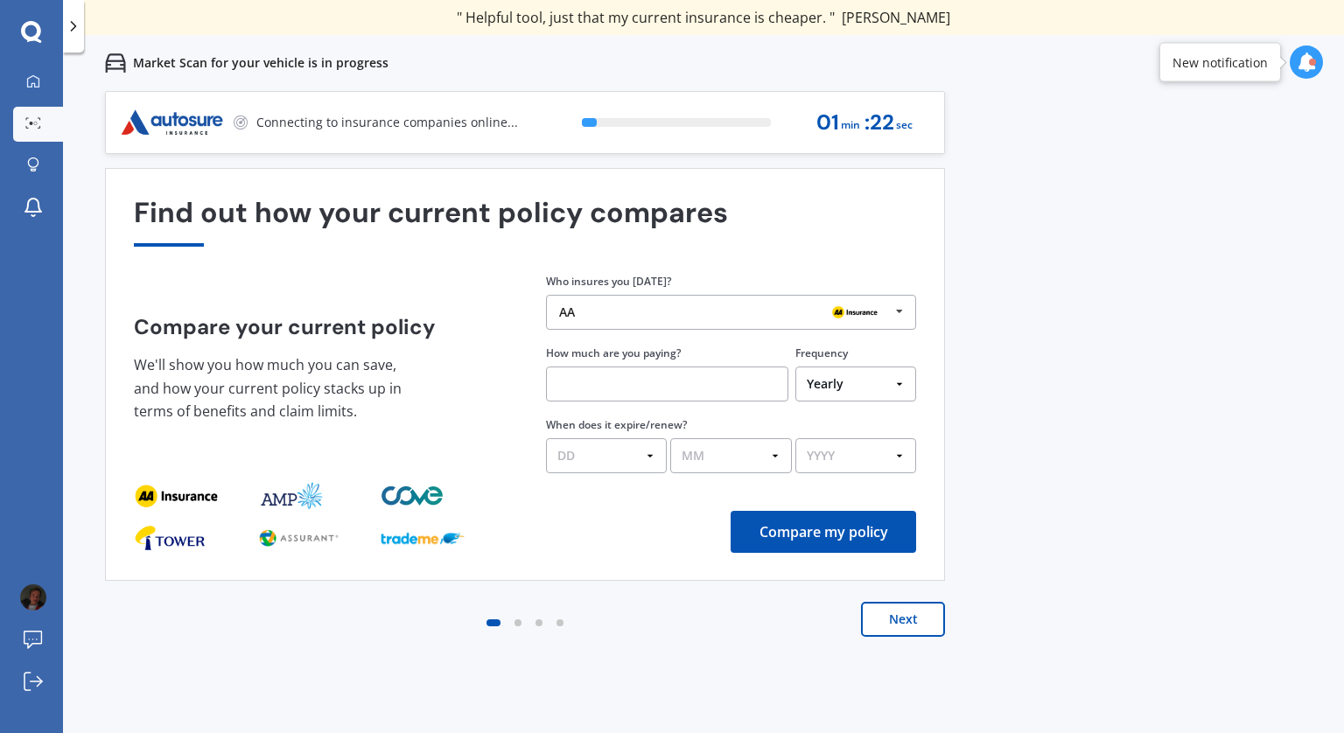
click at [656, 384] on input "text" at bounding box center [667, 384] width 242 height 35
click at [923, 623] on button "Next" at bounding box center [903, 619] width 84 height 35
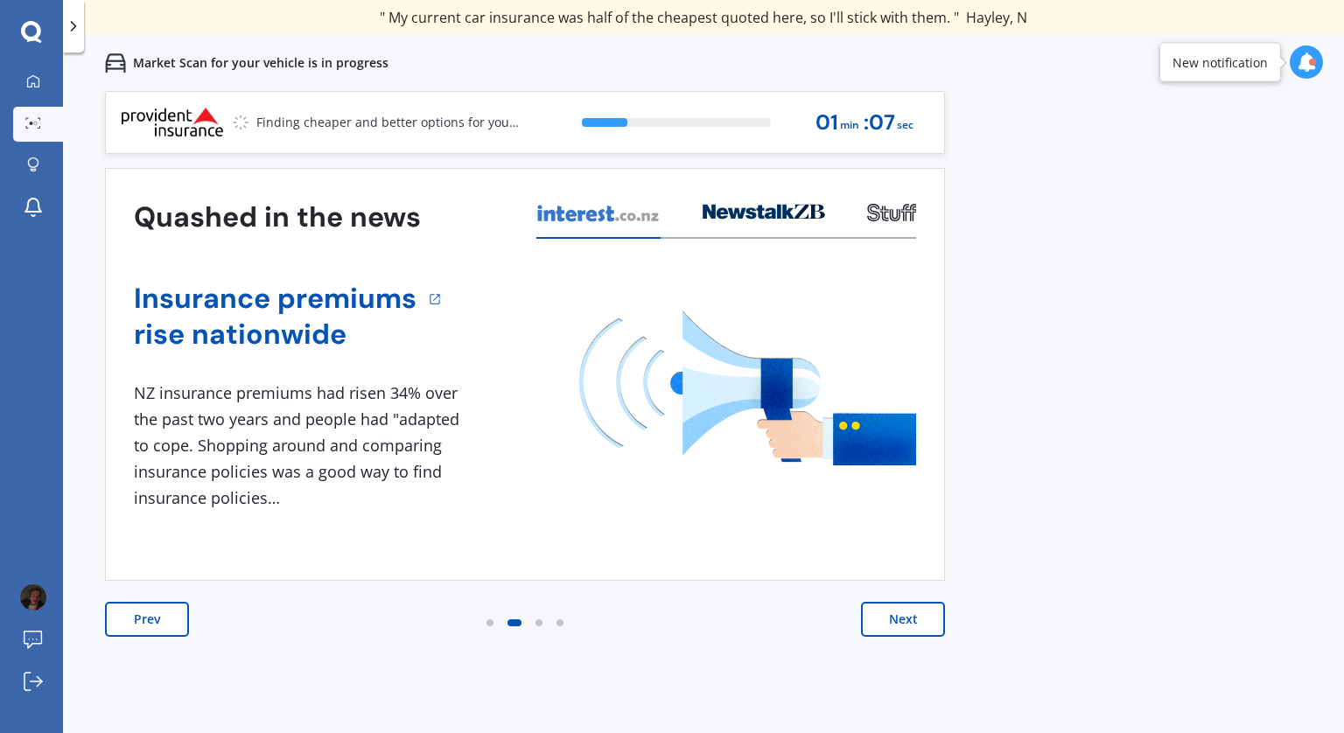
click at [923, 622] on button "Next" at bounding box center [903, 619] width 84 height 35
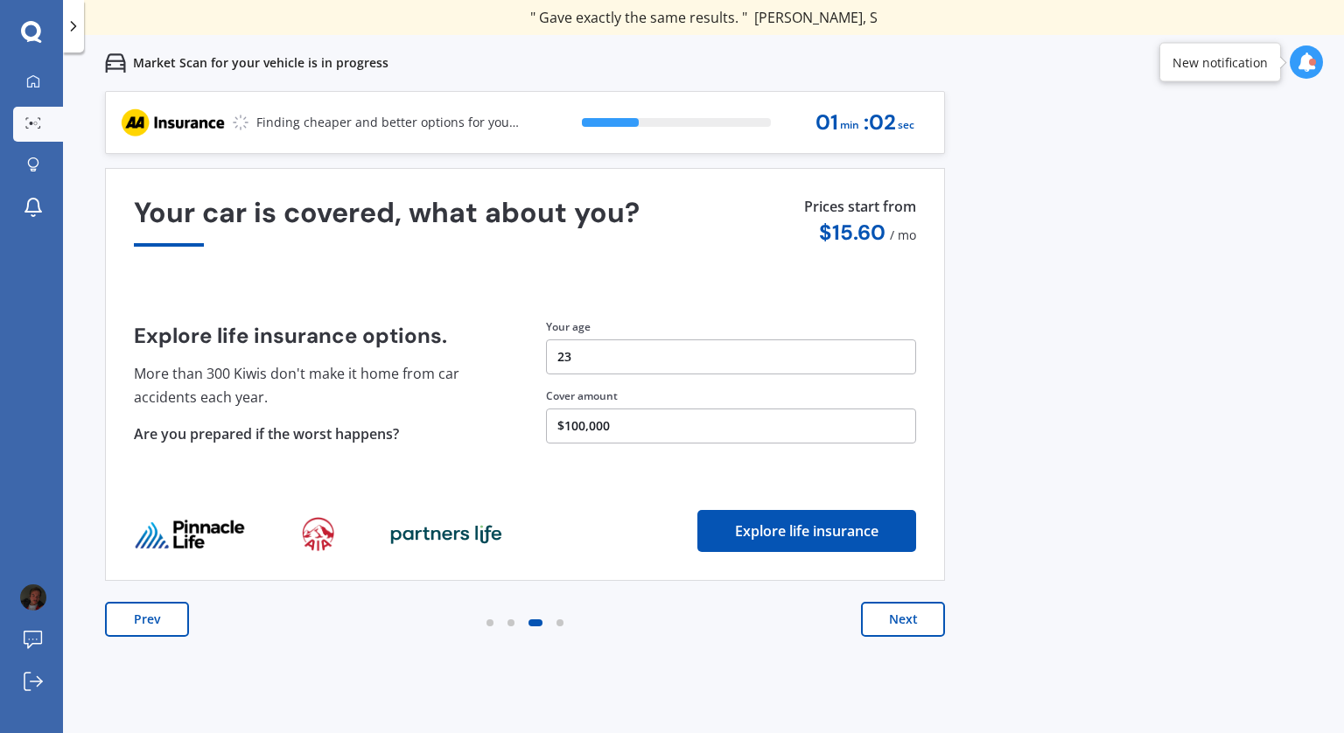
click at [922, 624] on button "Next" at bounding box center [903, 619] width 84 height 35
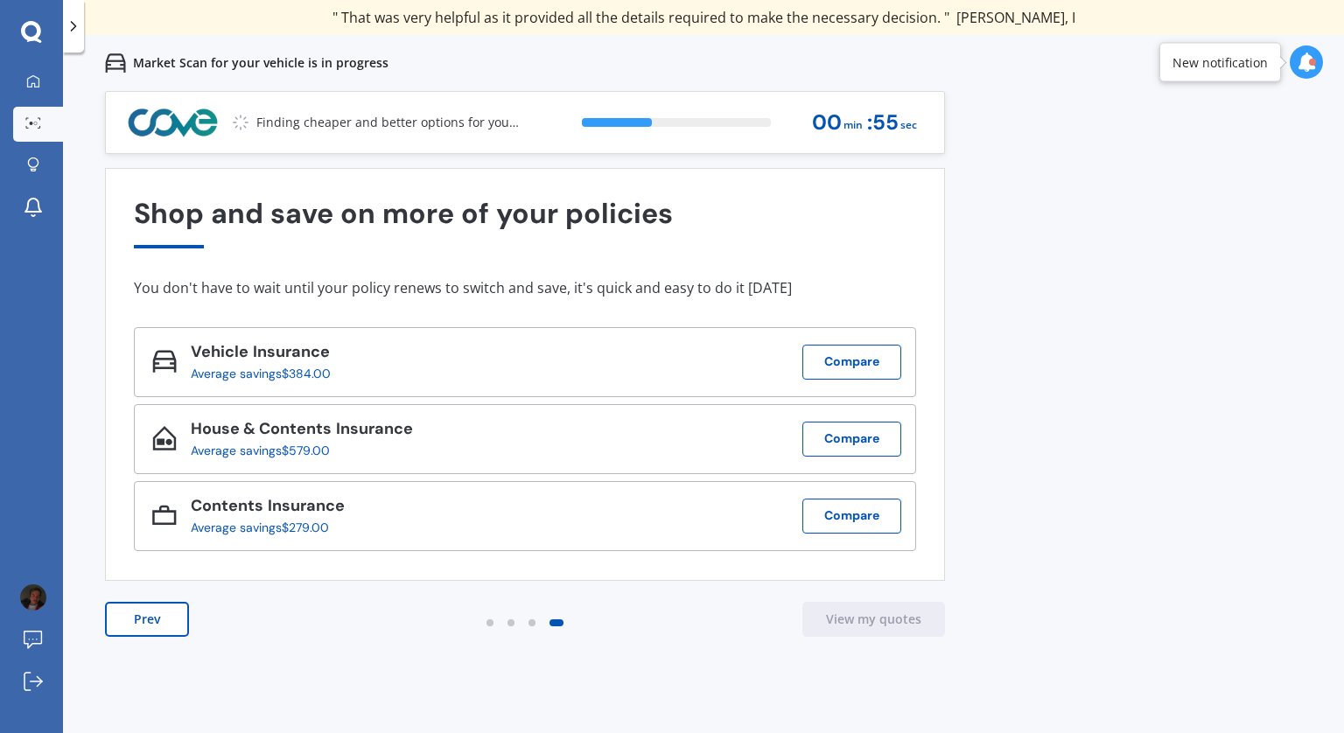
click at [1025, 616] on div "Previous 60,000+ Kiwis have signed up to shop and save on insurance with us " H…" at bounding box center [703, 457] width 1281 height 733
click at [1024, 604] on div "Previous 60,000+ Kiwis have signed up to shop and save on insurance with us " H…" at bounding box center [703, 457] width 1281 height 733
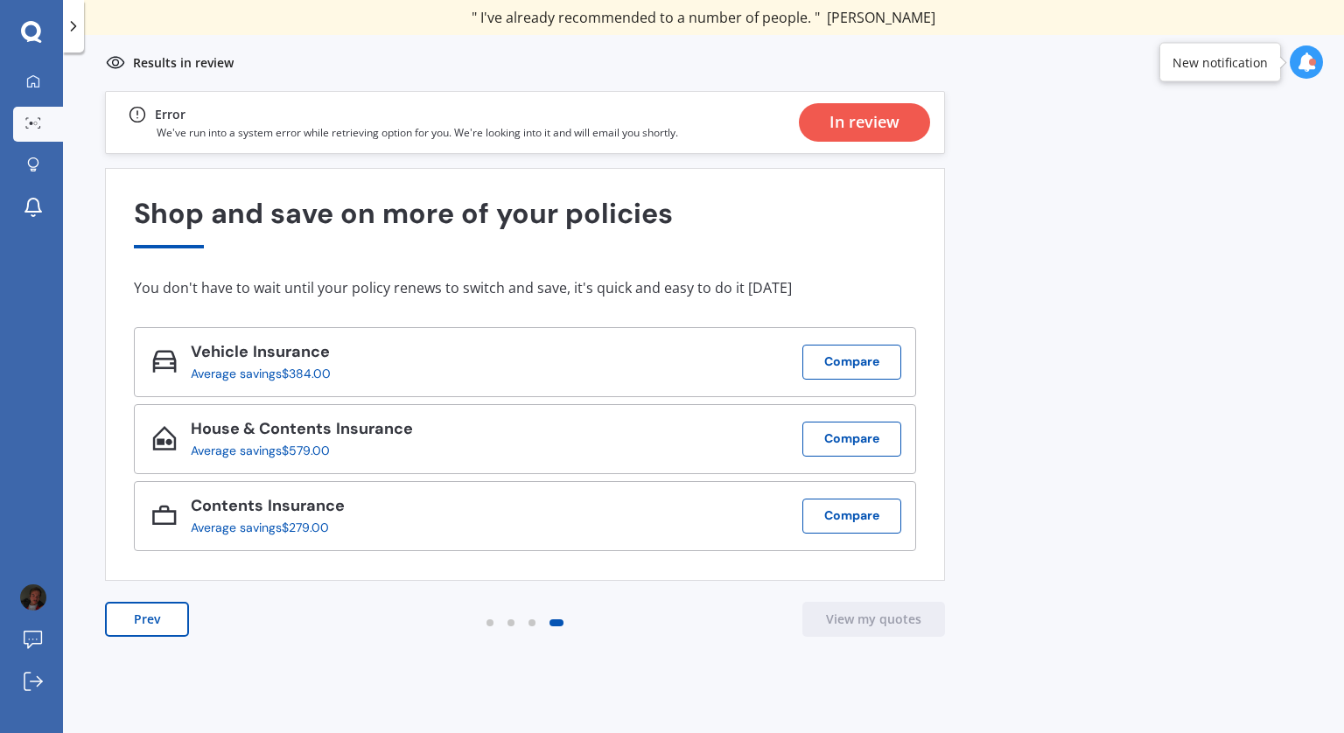
click at [843, 124] on div "In review" at bounding box center [864, 122] width 70 height 38
